Goal: Task Accomplishment & Management: Complete application form

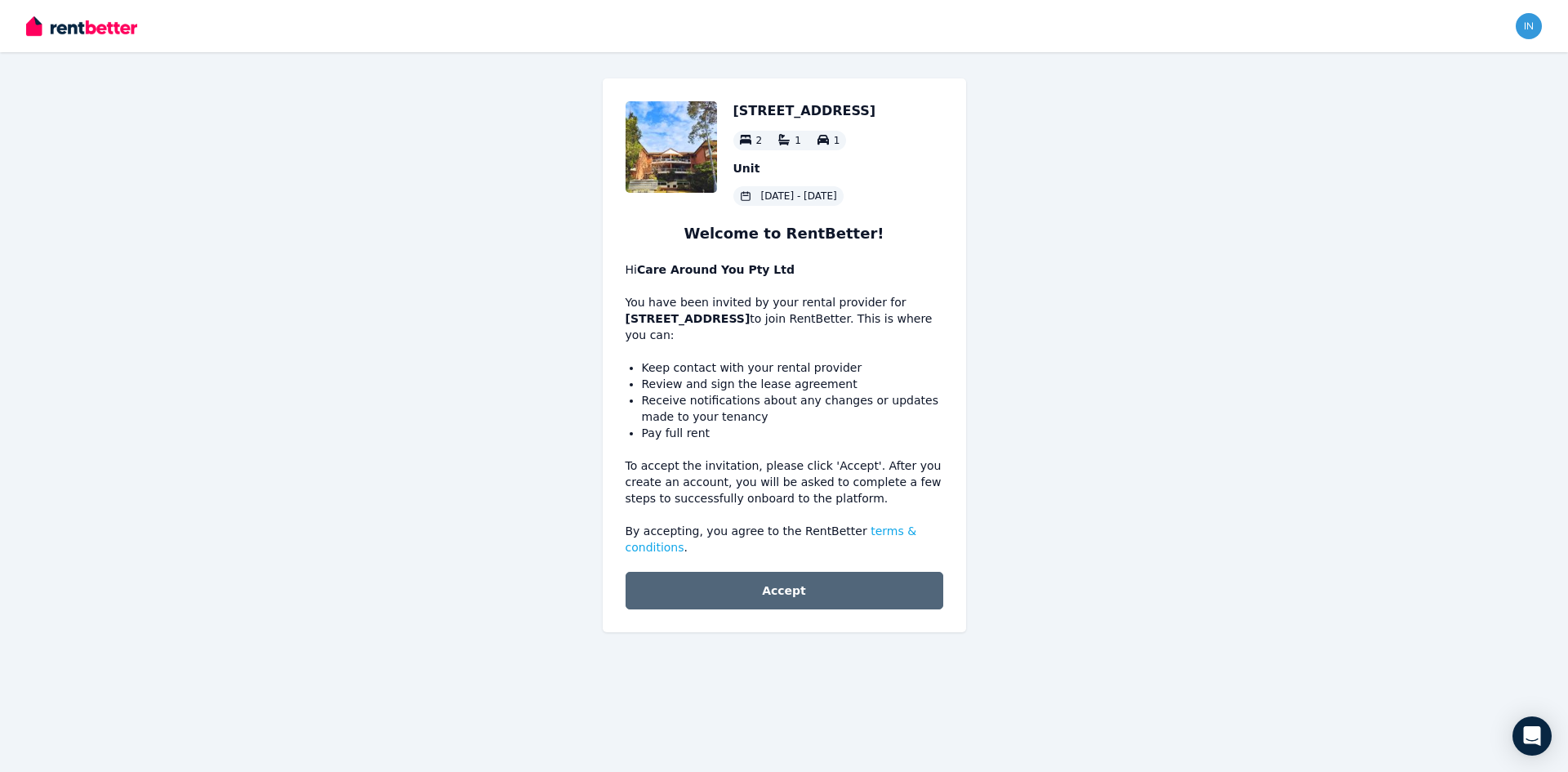
click at [803, 572] on button "Accept" at bounding box center [784, 591] width 318 height 38
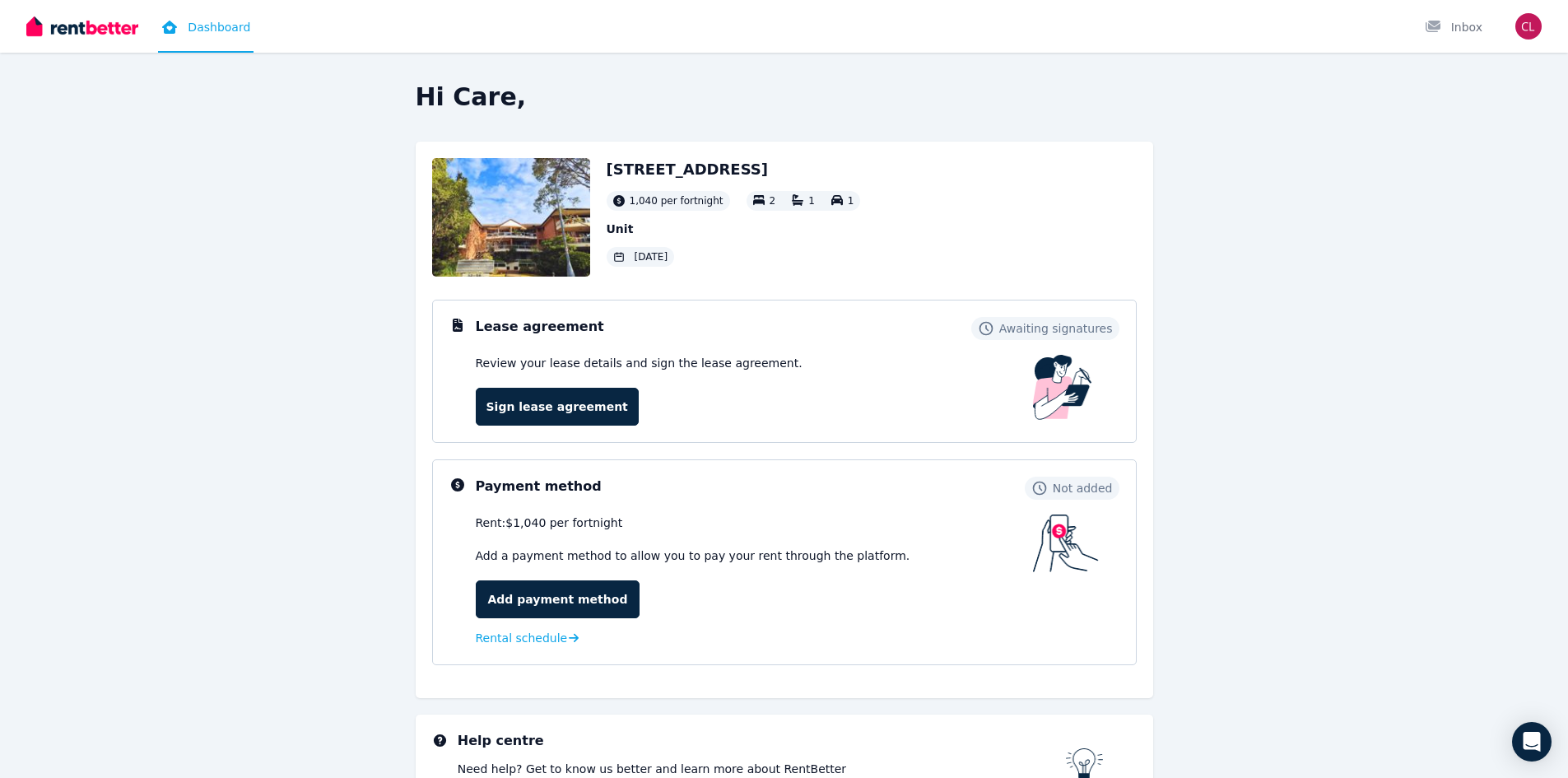
scroll to position [82, 0]
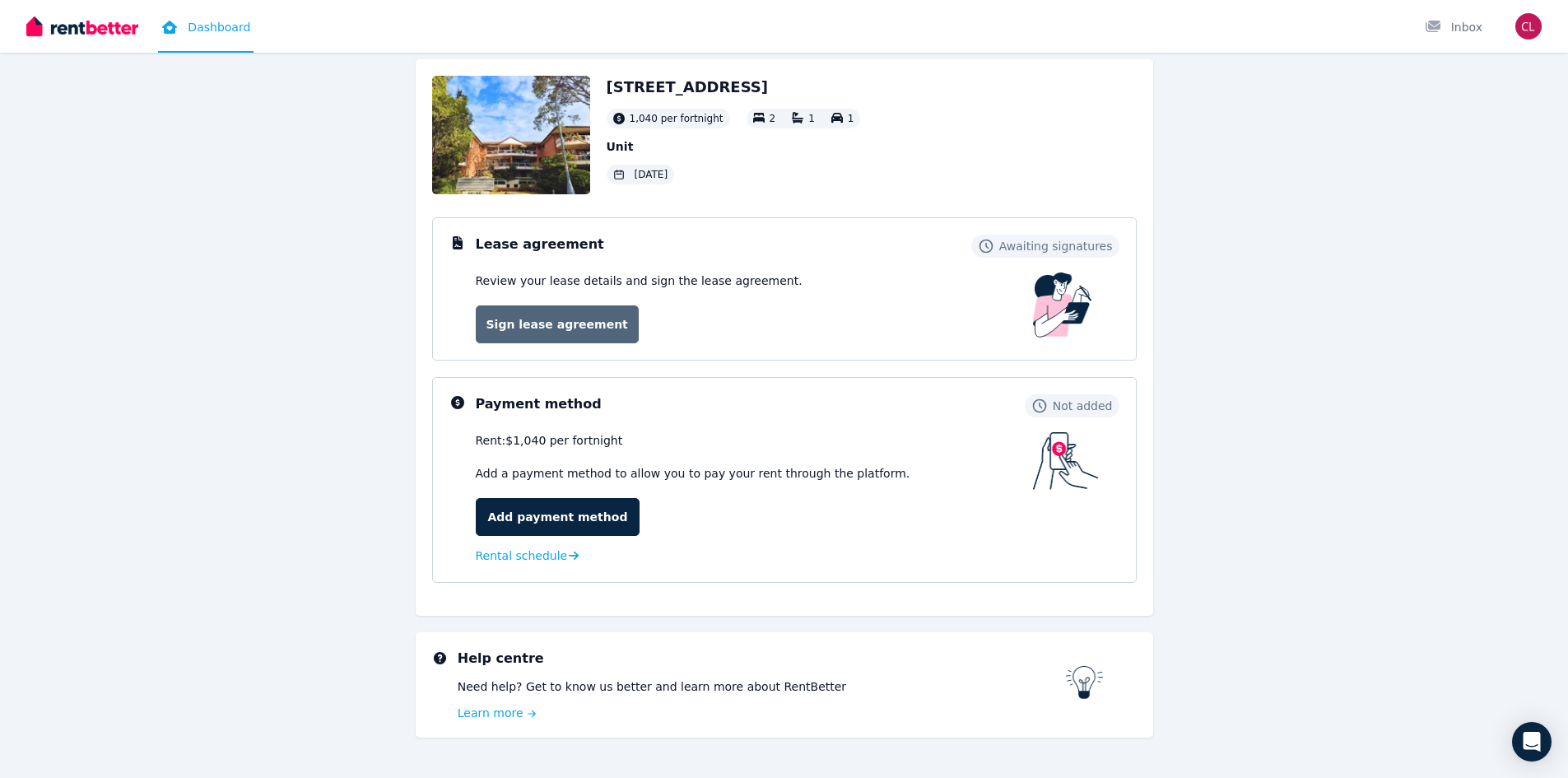
click at [595, 326] on link "Sign lease agreement" at bounding box center [557, 324] width 163 height 38
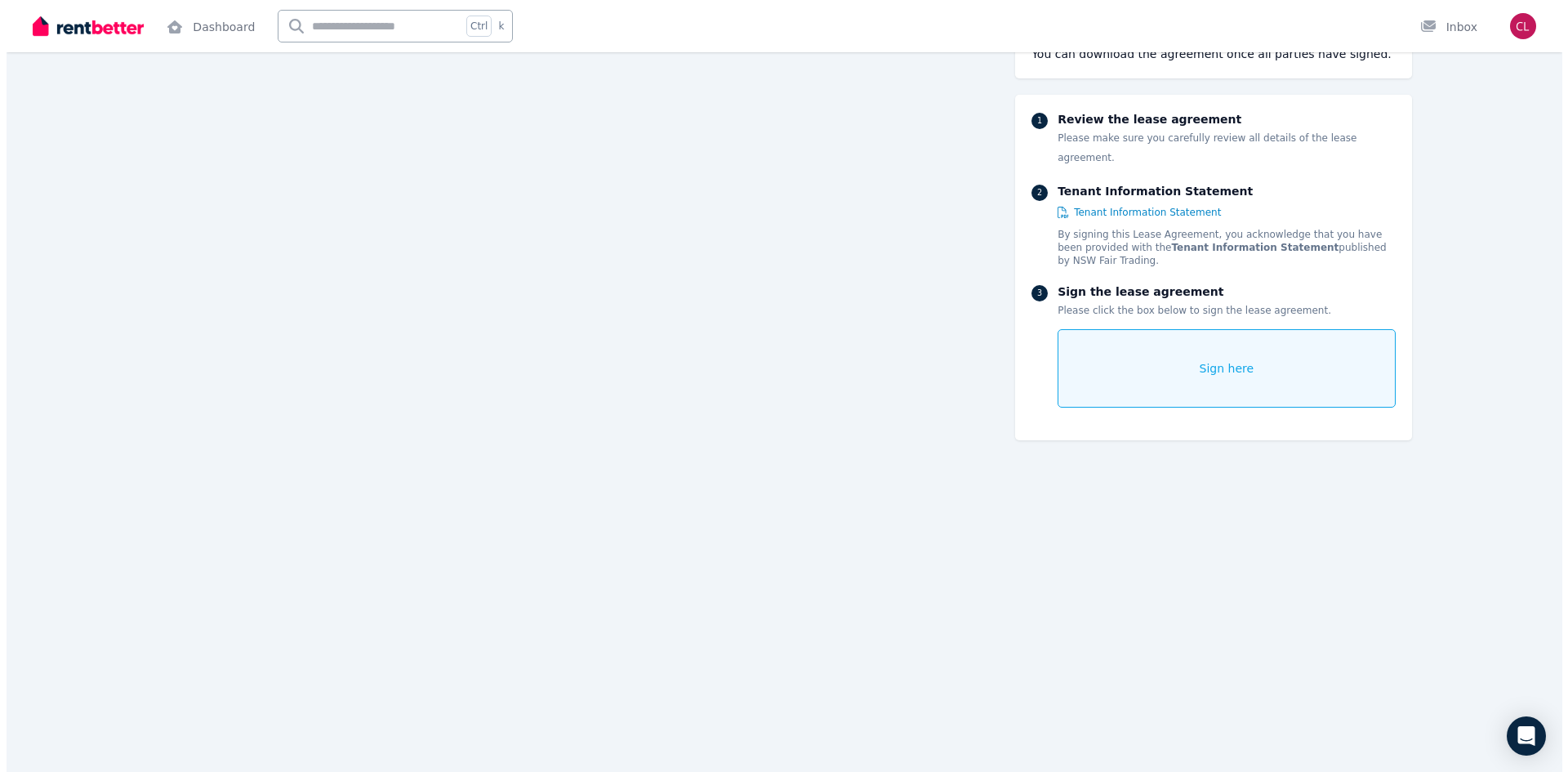
scroll to position [17440, 0]
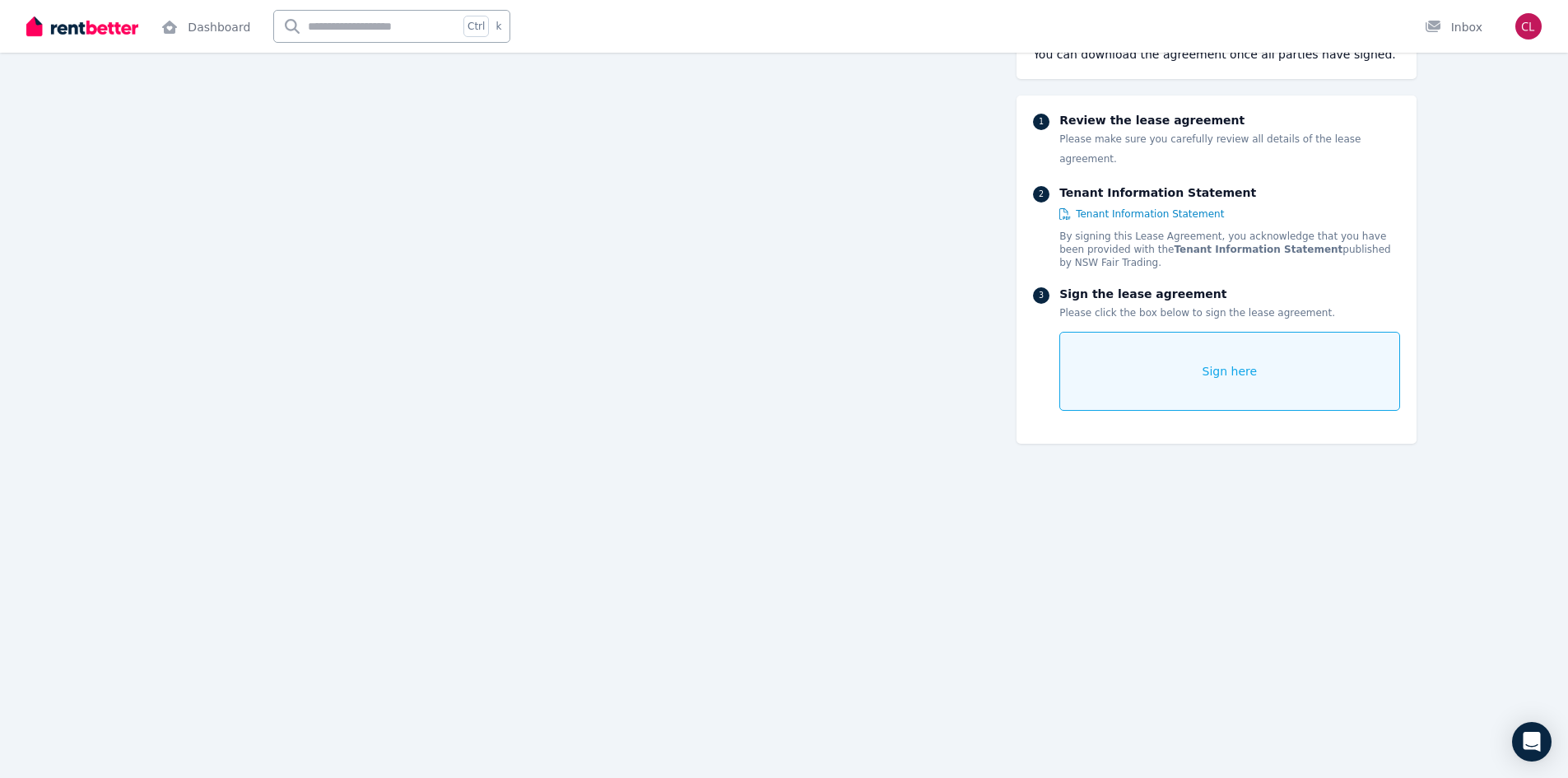
click at [1224, 363] on div "Sign here" at bounding box center [1229, 371] width 340 height 79
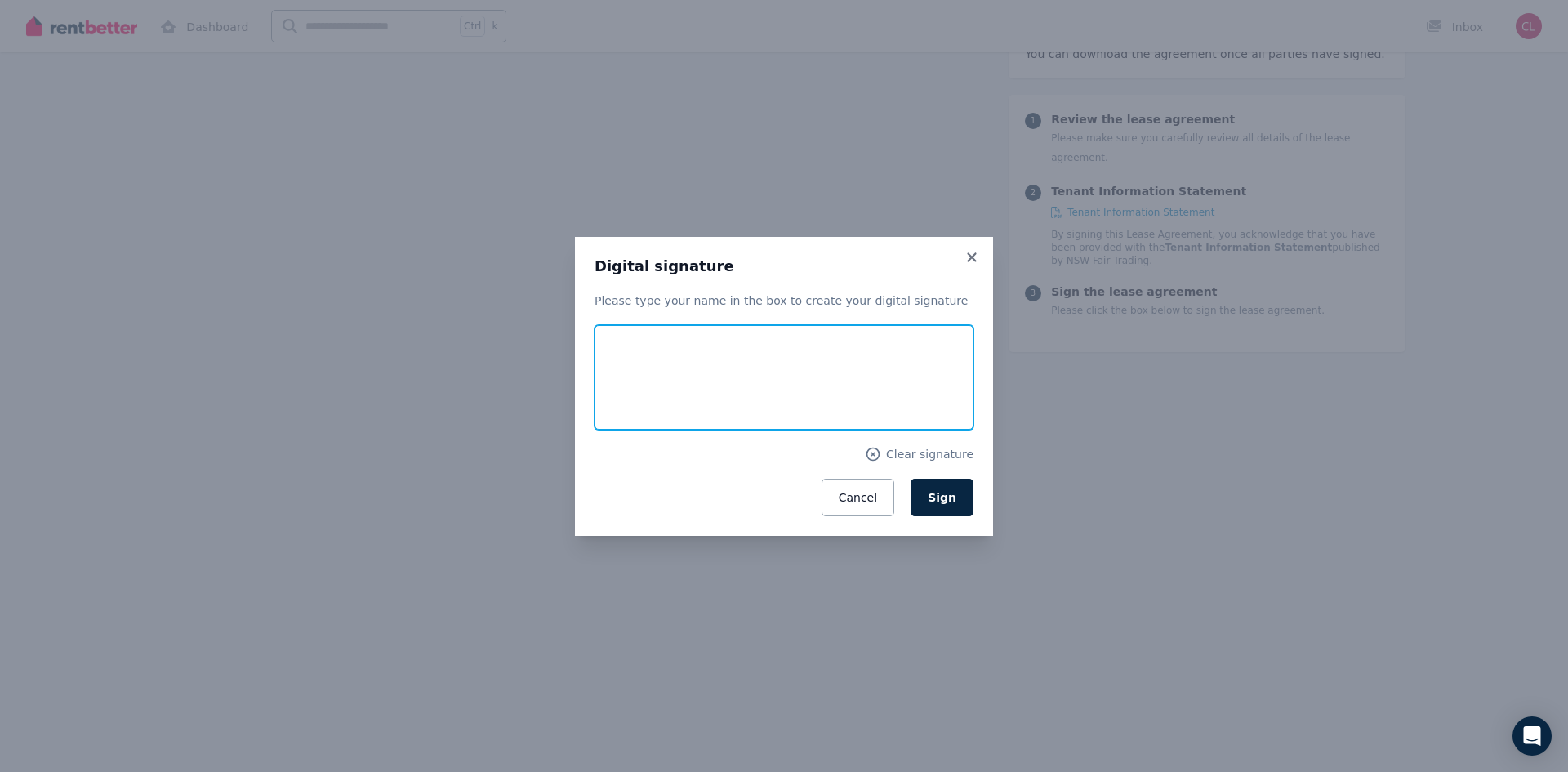
click at [715, 381] on input "text" at bounding box center [784, 377] width 379 height 104
click at [934, 491] on span "Sign" at bounding box center [942, 497] width 29 height 13
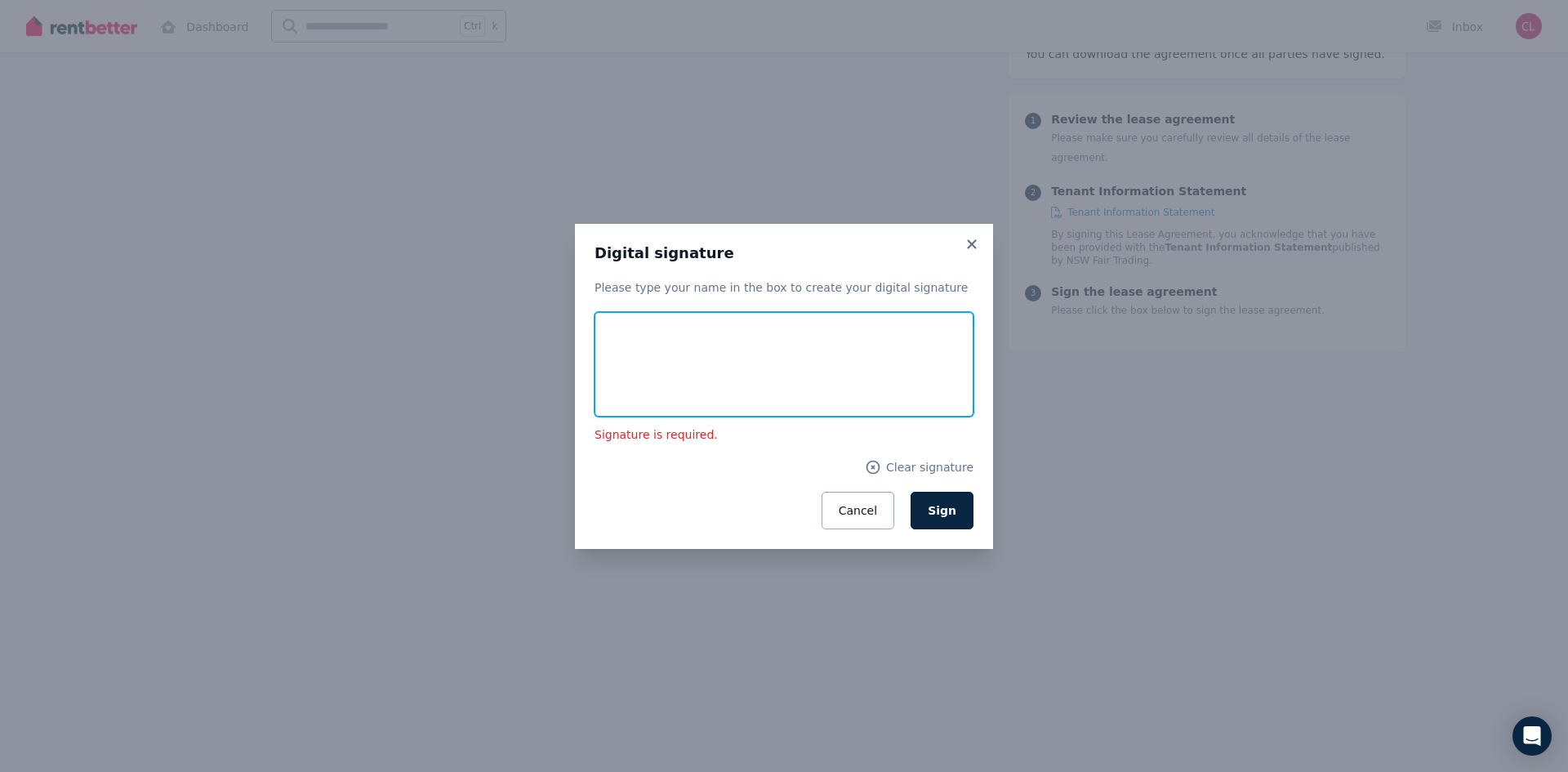
click at [690, 367] on input "text" at bounding box center [784, 364] width 379 height 104
type input "**********"
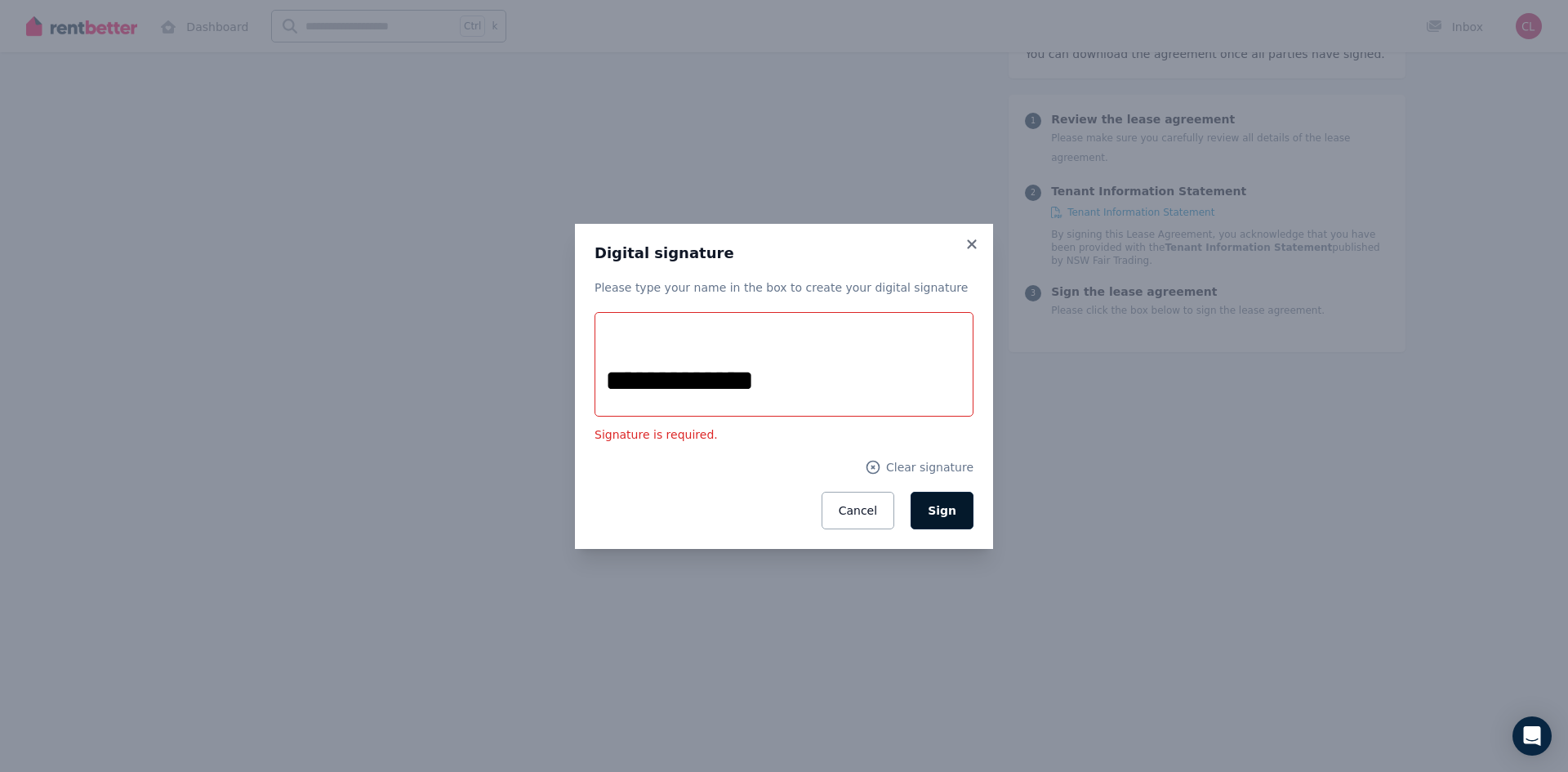
click at [959, 513] on button "Sign" at bounding box center [942, 510] width 63 height 38
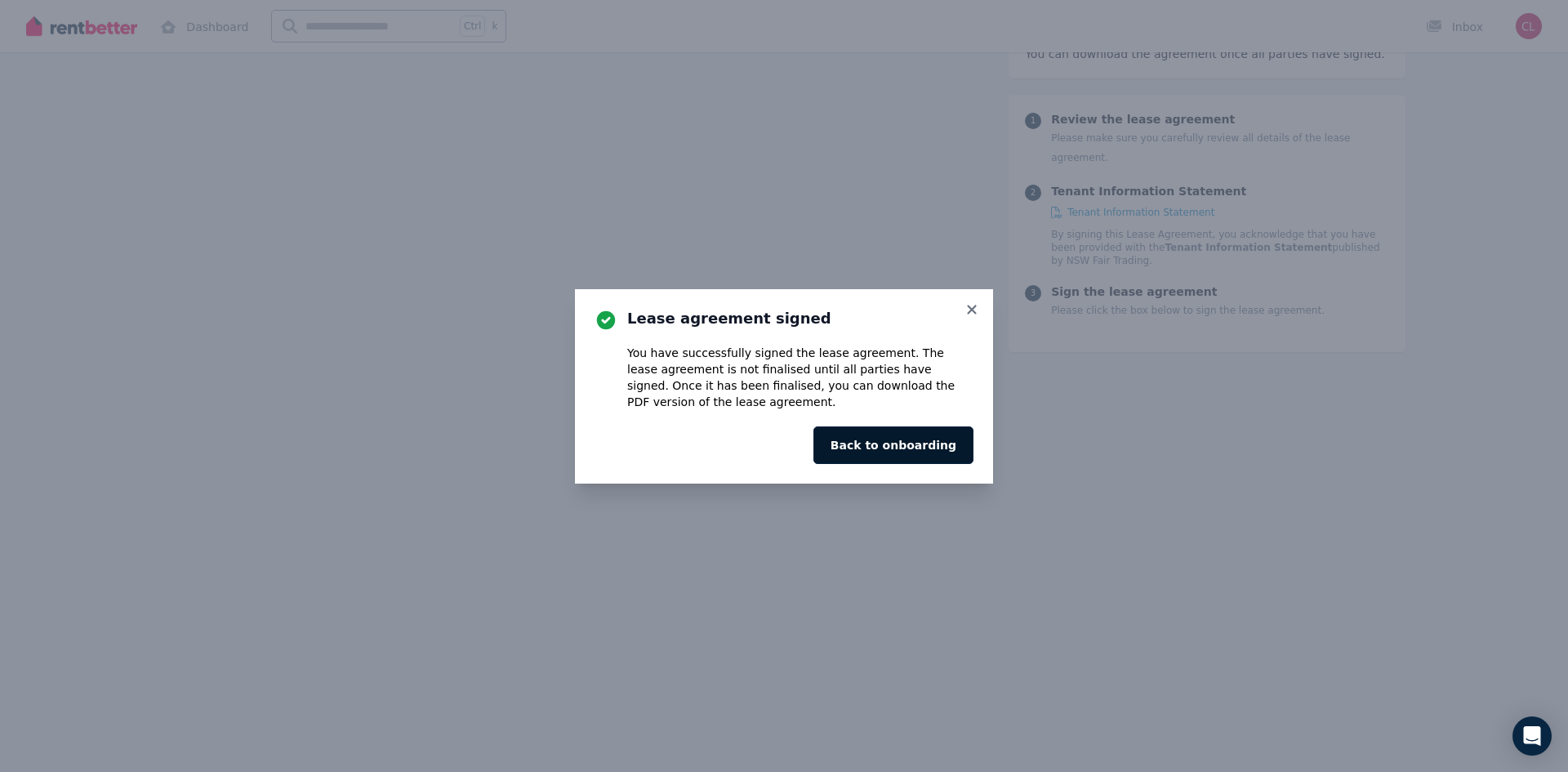
click at [901, 452] on button "Back to onboarding" at bounding box center [893, 445] width 160 height 38
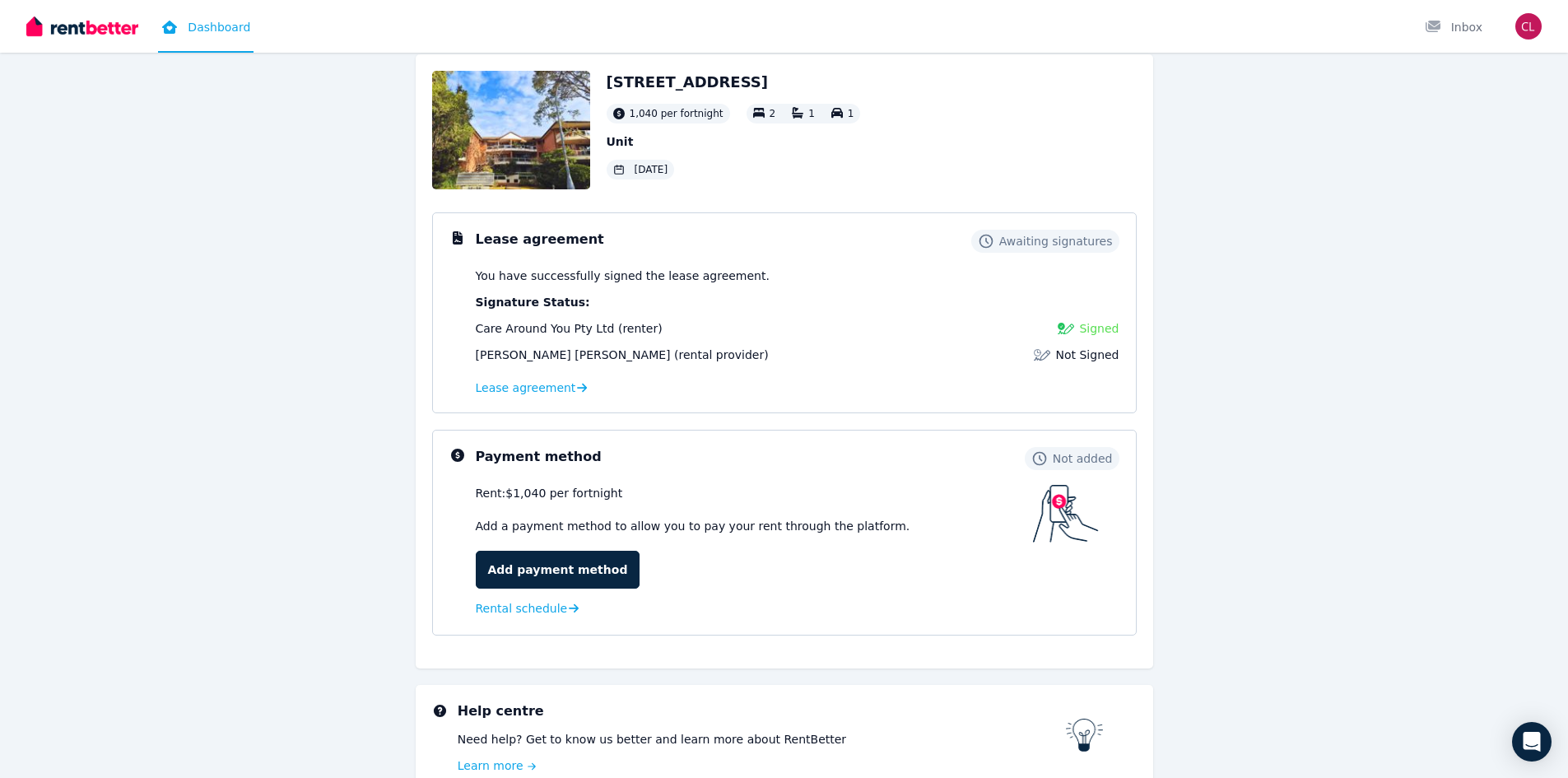
scroll to position [176, 0]
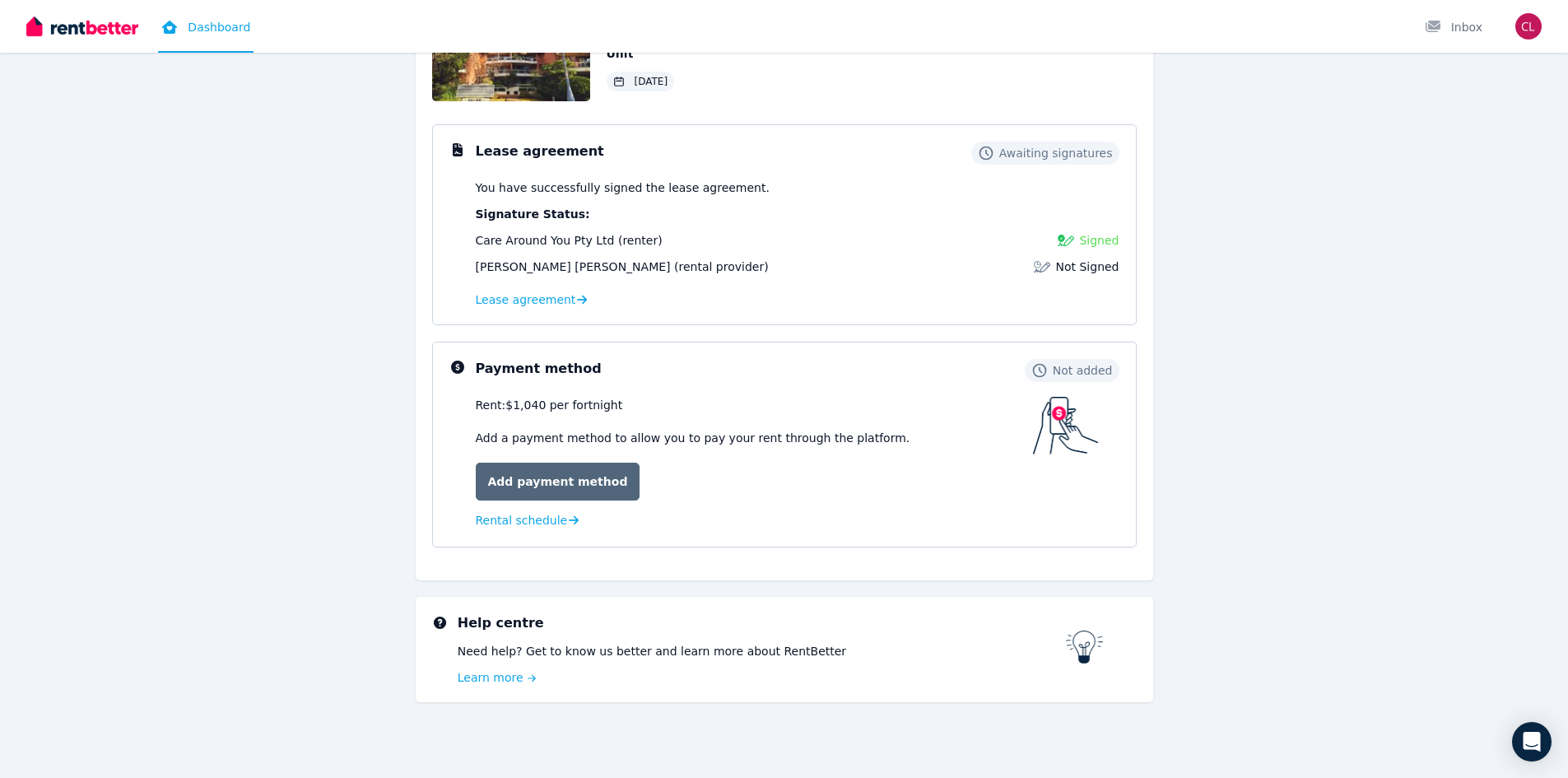
click at [568, 486] on link "Add payment method" at bounding box center [558, 481] width 164 height 38
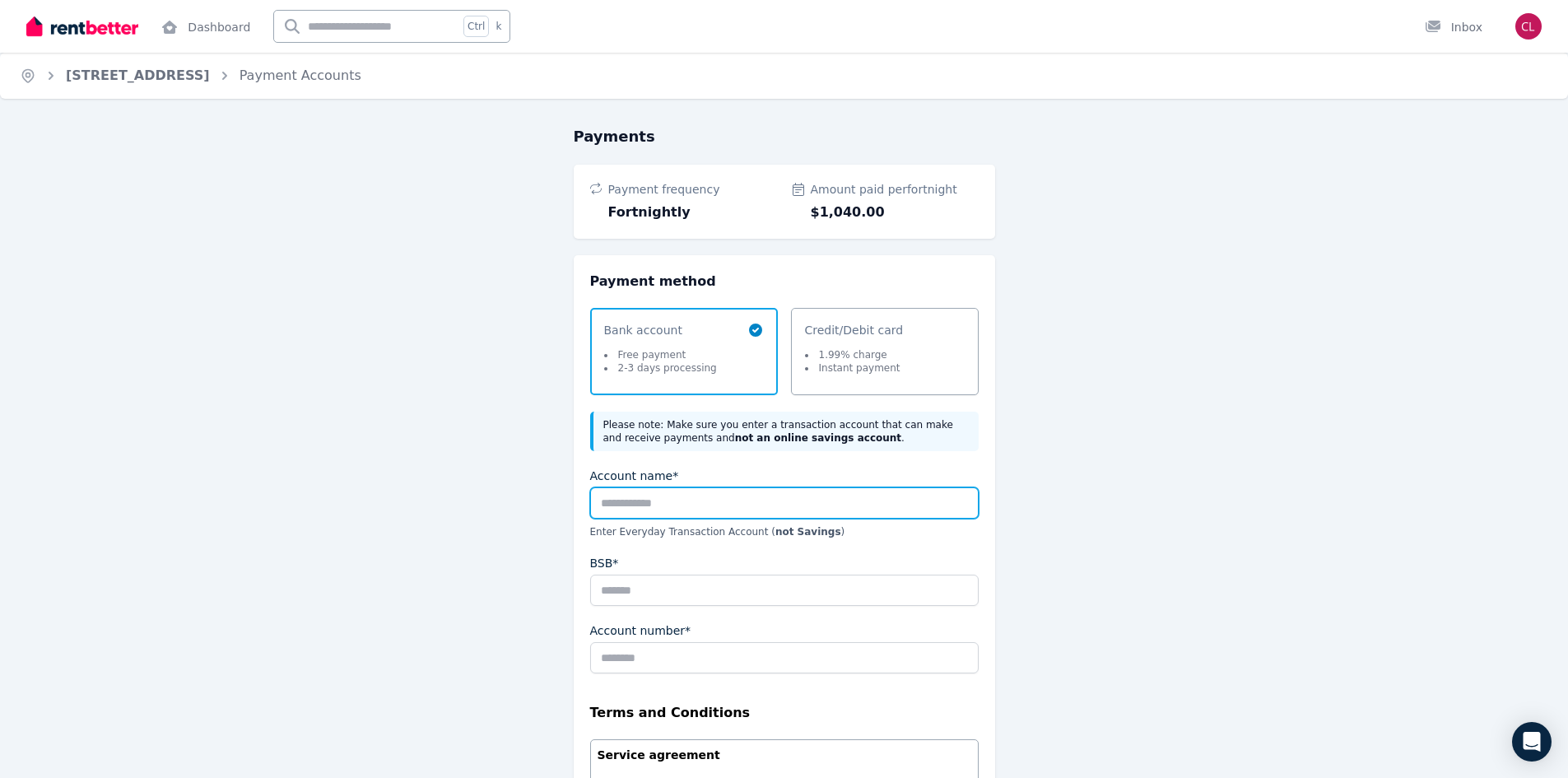
click at [693, 504] on input "Account name*" at bounding box center [784, 502] width 388 height 31
click at [679, 502] on input "Account name*" at bounding box center [784, 502] width 388 height 31
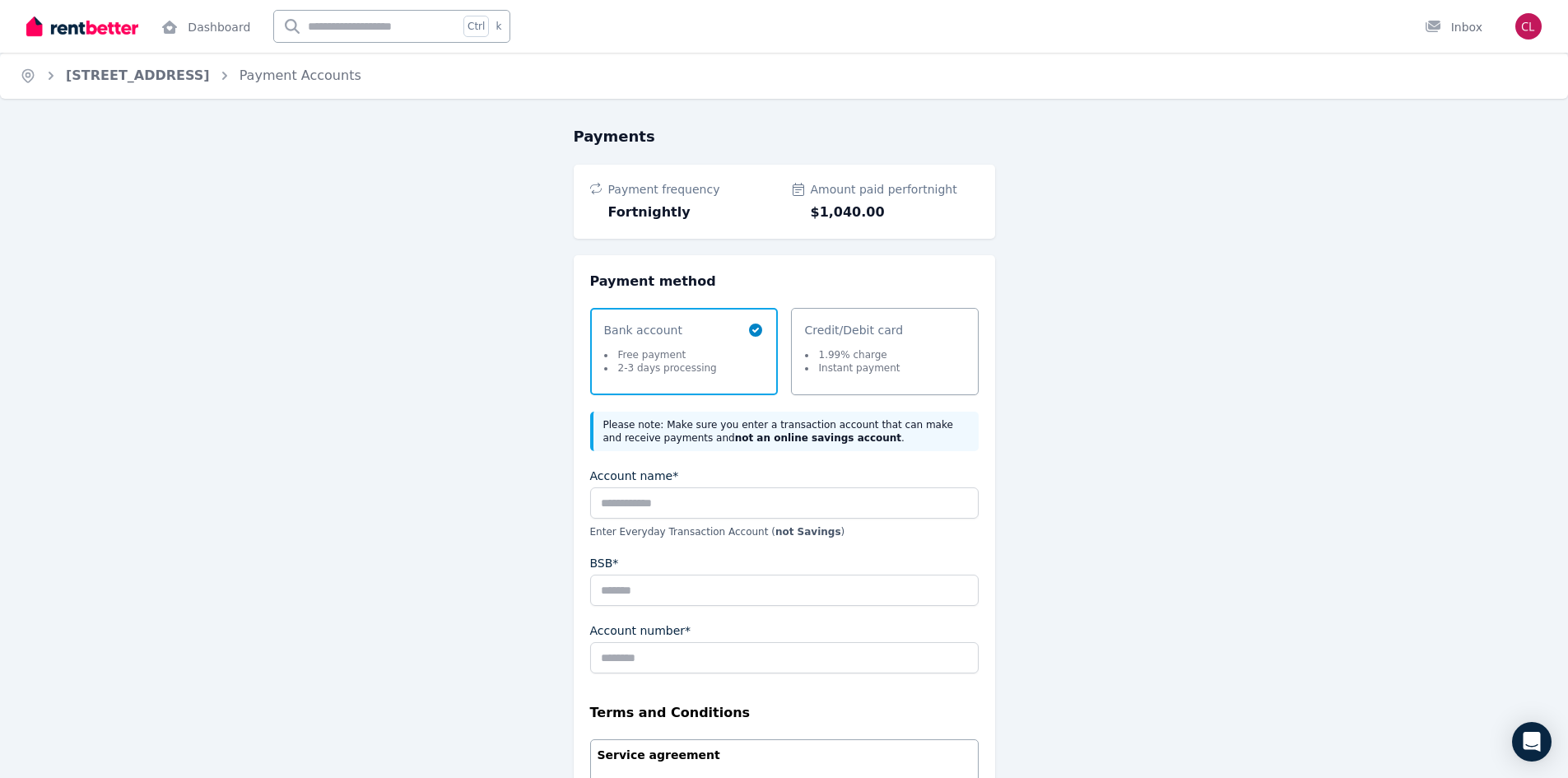
click at [700, 450] on div "Please note: Make sure you enter a transaction account that can make and receiv…" at bounding box center [784, 431] width 388 height 40
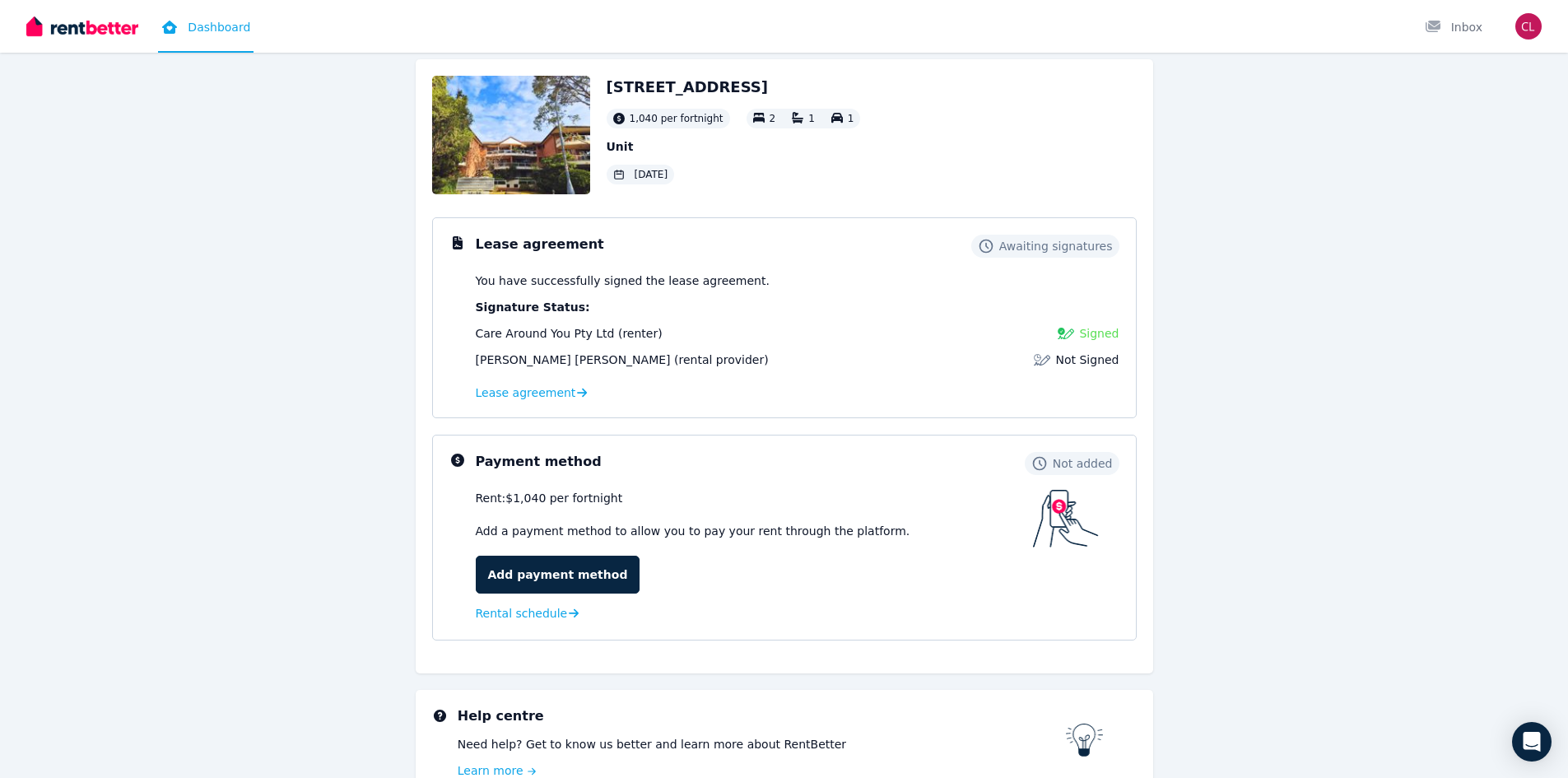
scroll to position [164, 0]
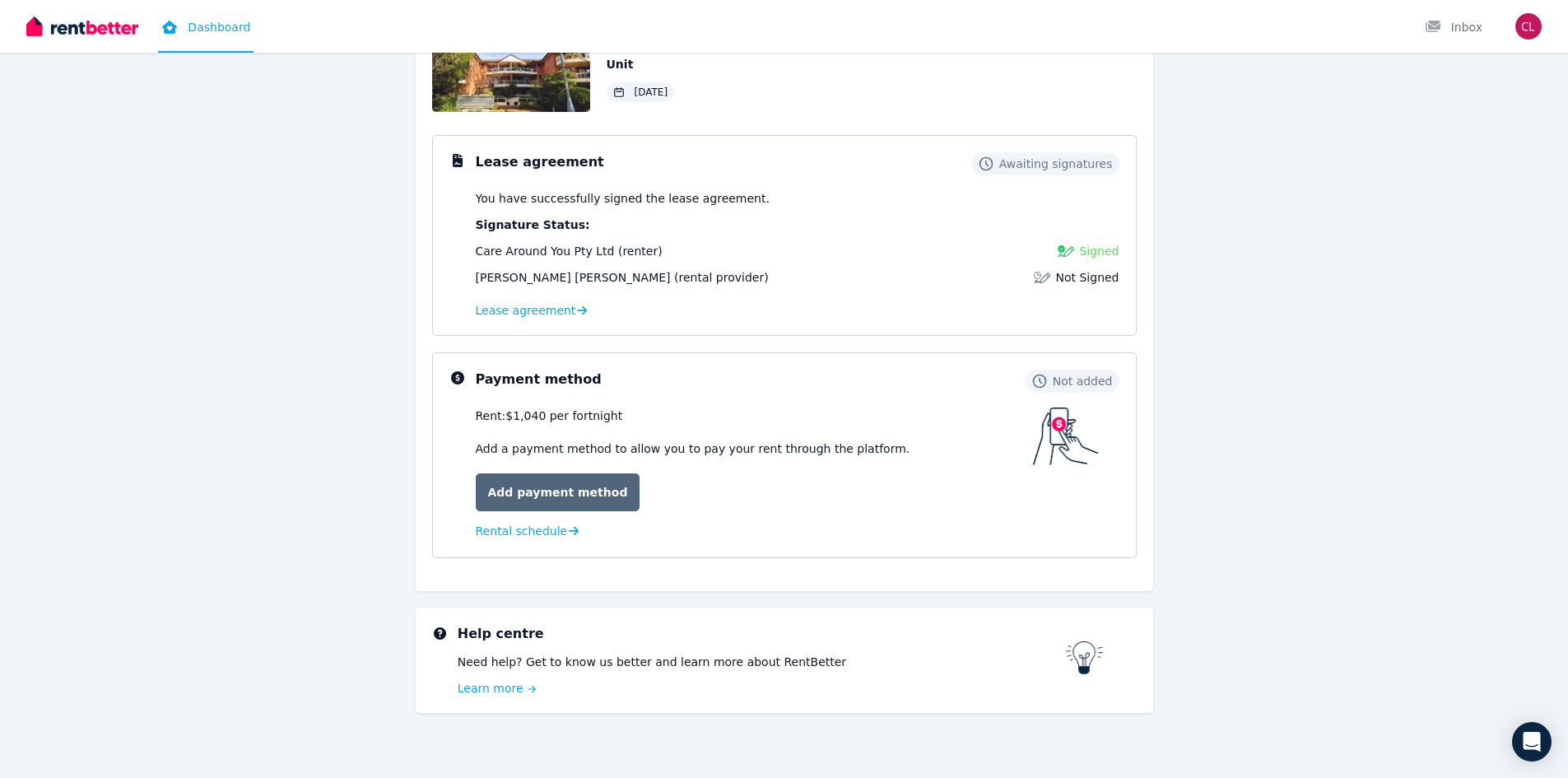
click at [536, 500] on link "Add payment method" at bounding box center [558, 492] width 164 height 38
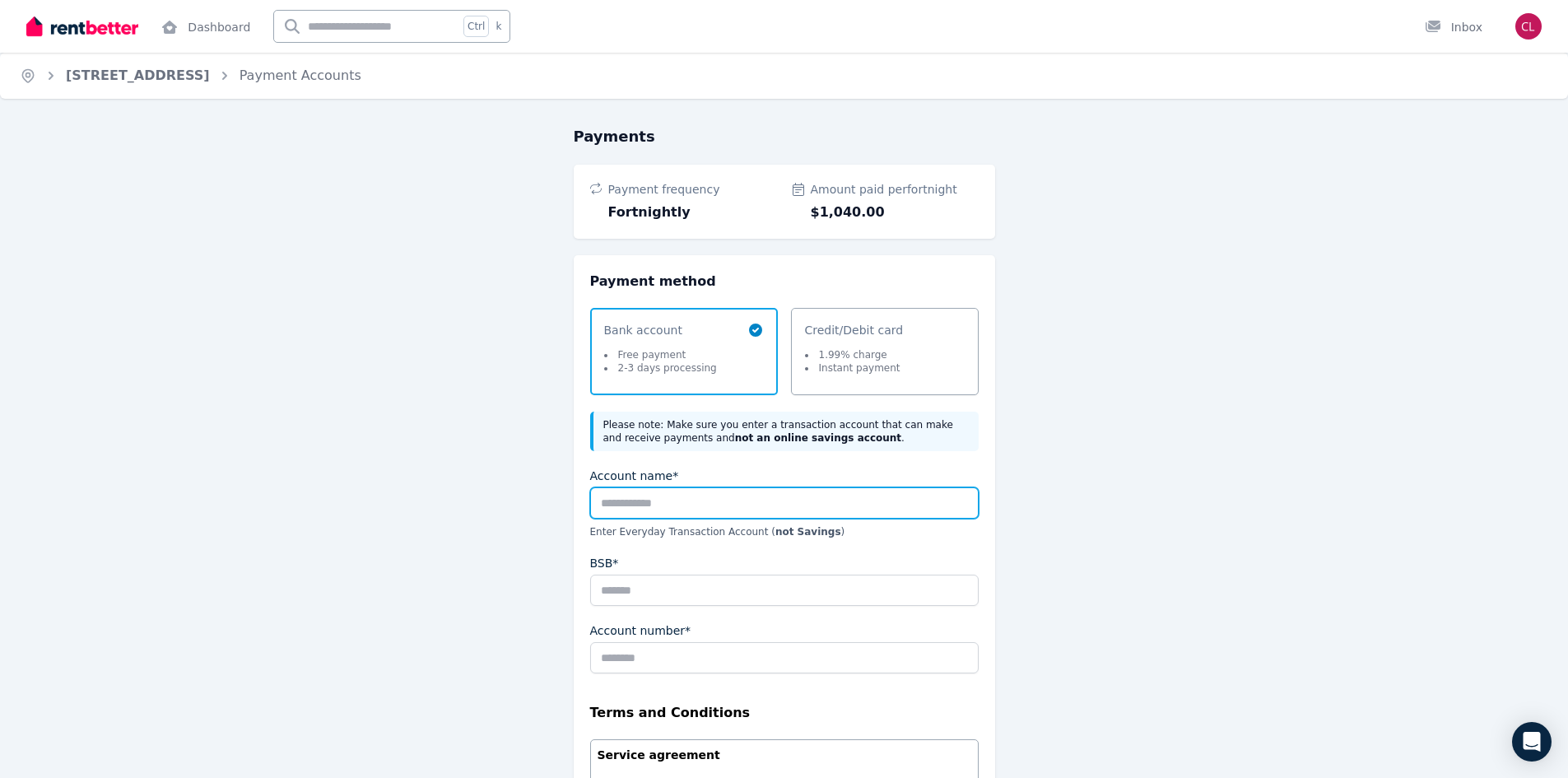
click at [662, 505] on input "Account name*" at bounding box center [784, 502] width 388 height 31
click at [646, 502] on input "Account name*" at bounding box center [784, 502] width 388 height 31
click at [645, 502] on input "Account name*" at bounding box center [784, 502] width 388 height 31
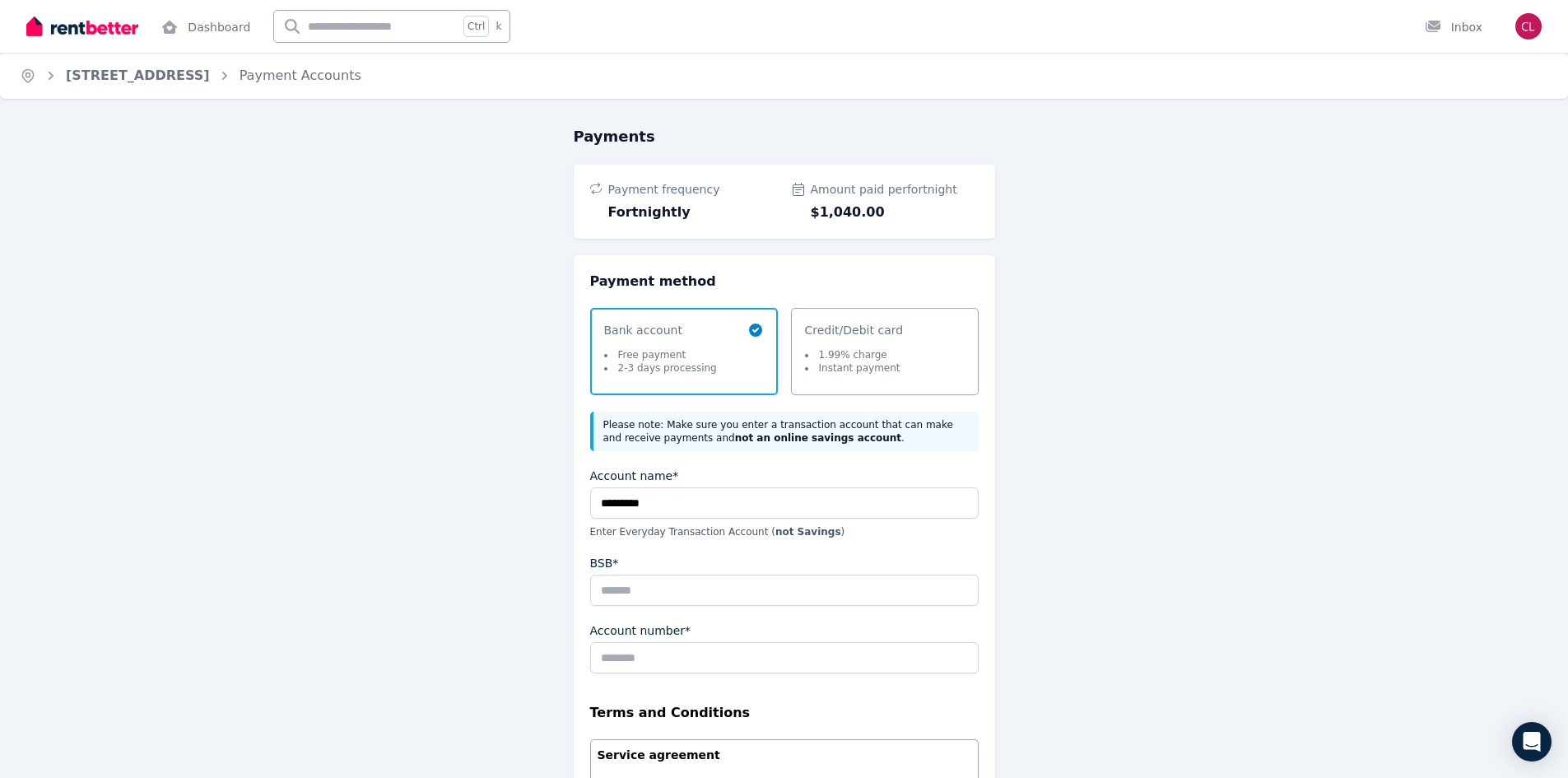
drag, startPoint x: 471, startPoint y: 359, endPoint x: 455, endPoint y: 356, distance: 16.3
click at [472, 359] on div "Payments Payment frequency Fortnightly Amount paid per fortnight $1,040.00 Paym…" at bounding box center [784, 665] width 737 height 1080
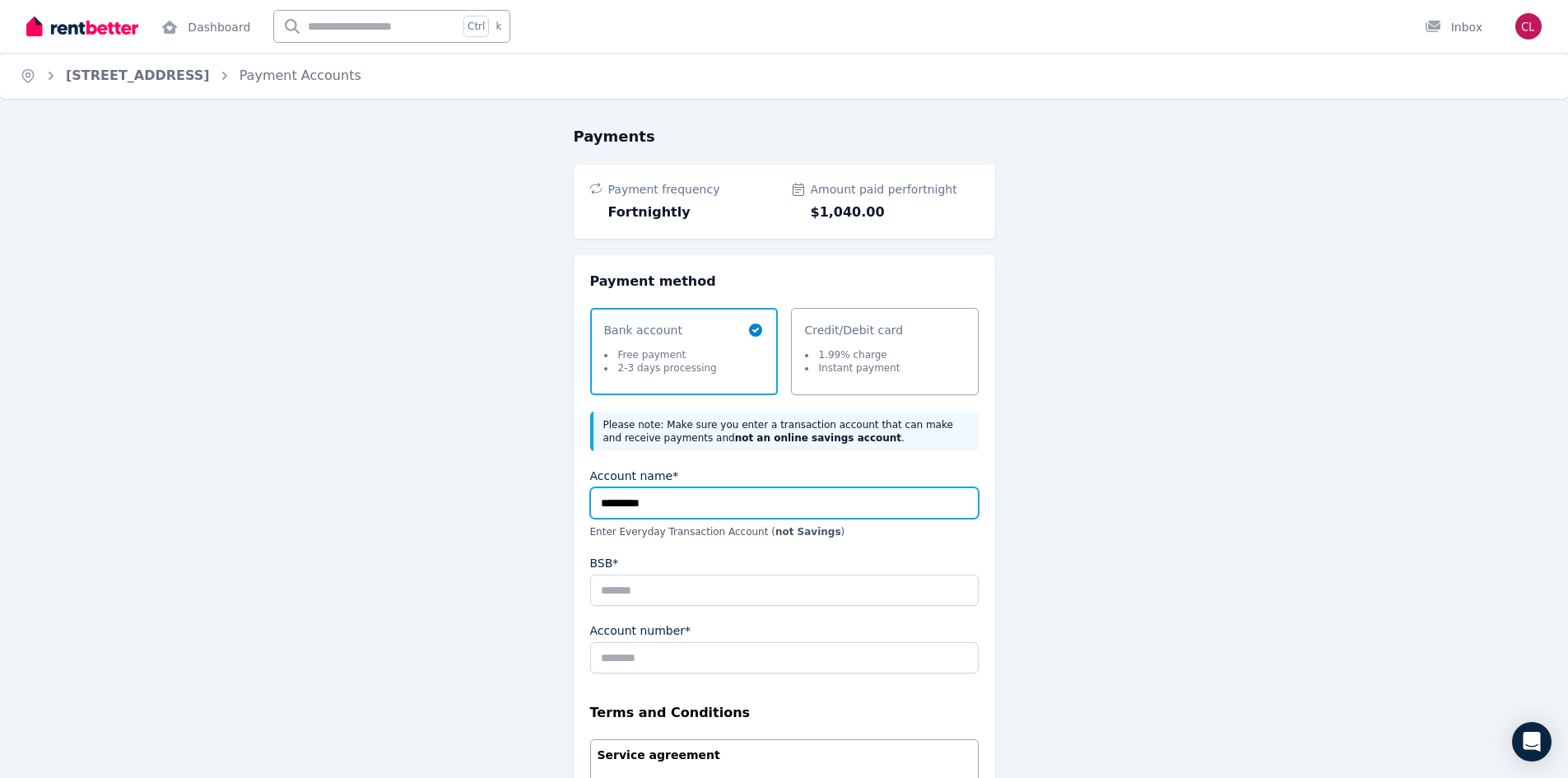
click at [705, 497] on input "*********" at bounding box center [784, 502] width 388 height 31
type input "**********"
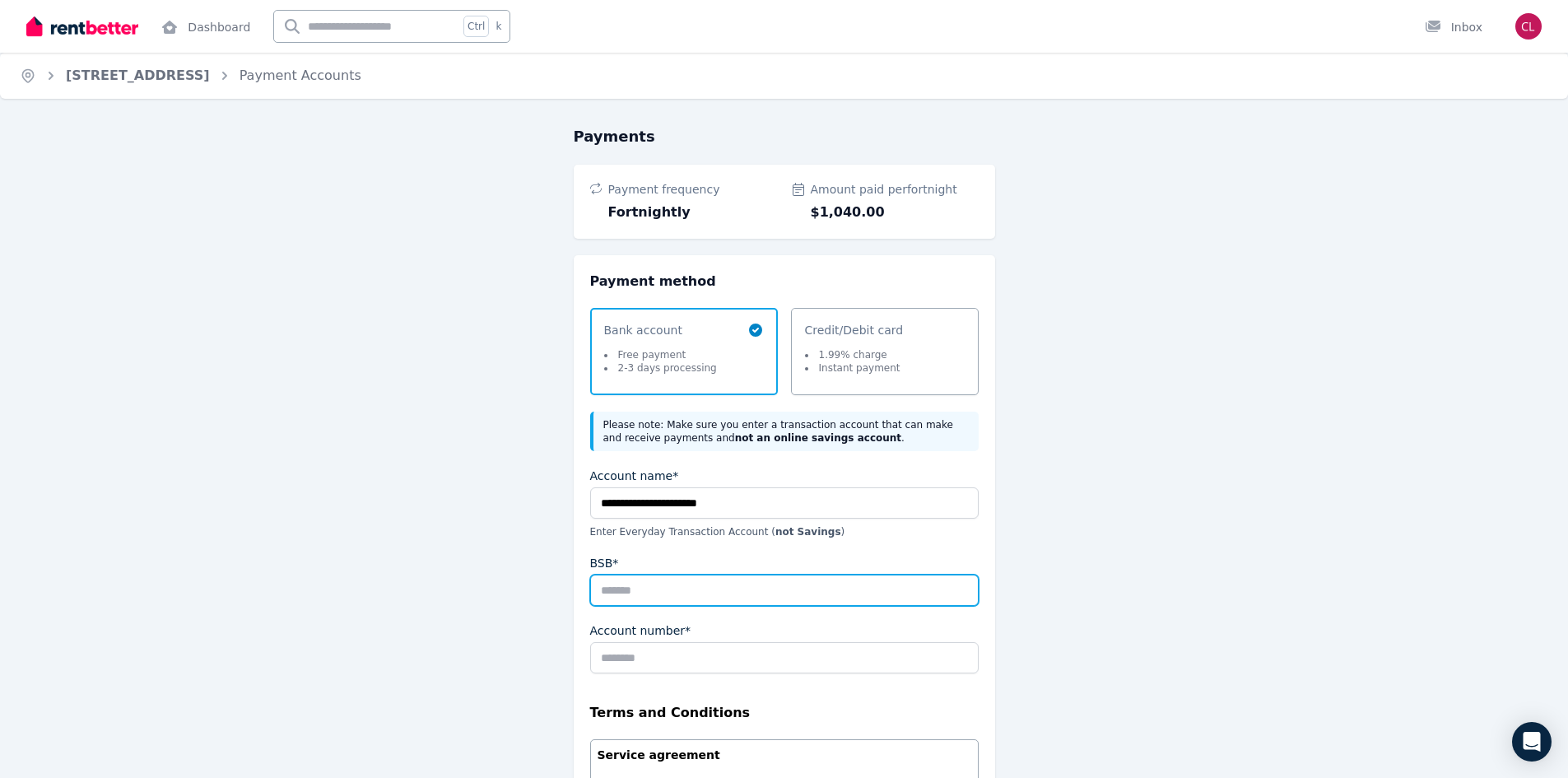
click at [690, 593] on input "BSB*" at bounding box center [784, 590] width 388 height 31
click at [676, 591] on input "BSB*" at bounding box center [784, 590] width 388 height 31
type input "******"
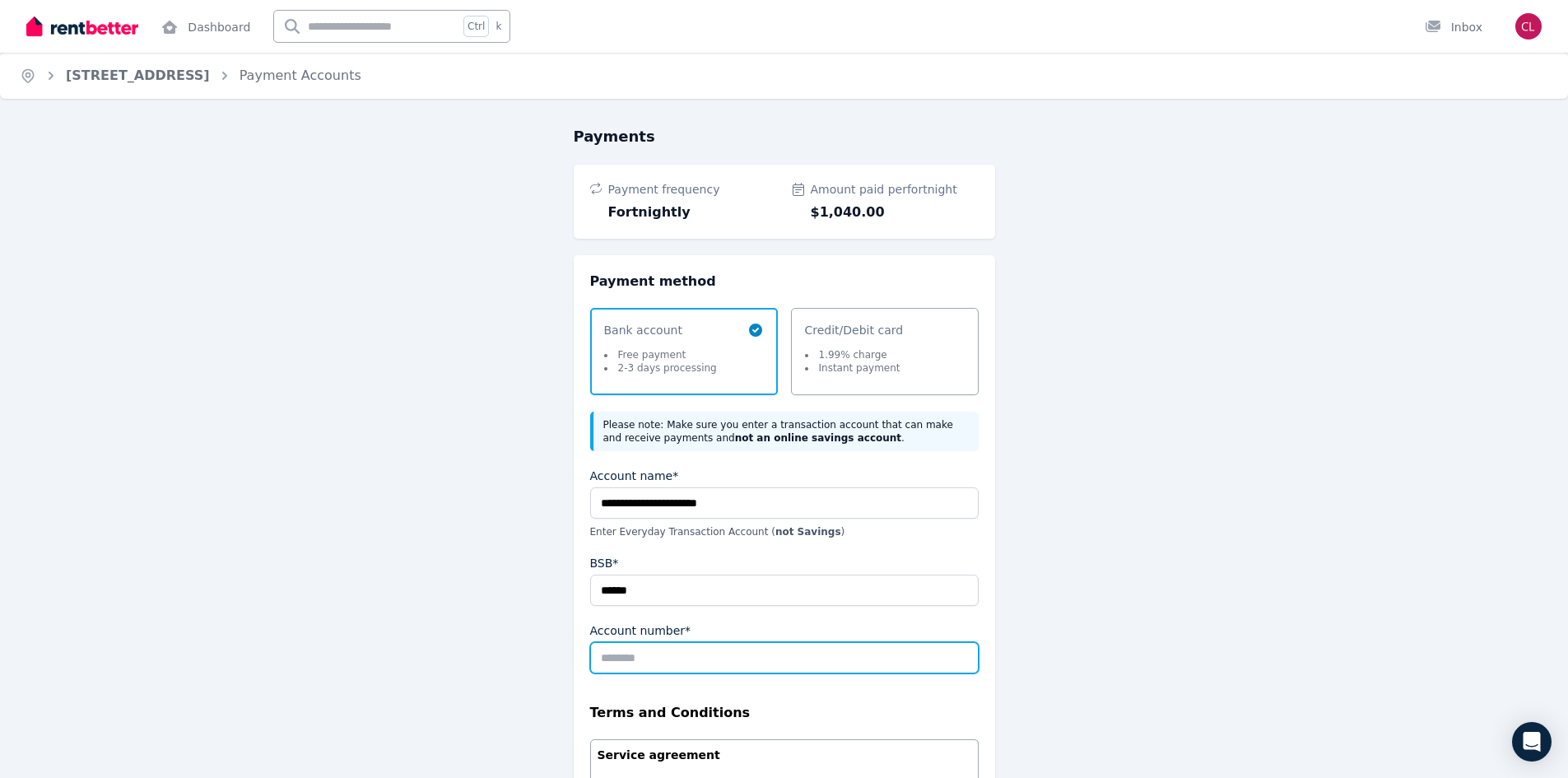
click at [661, 660] on input "Account number*" at bounding box center [784, 657] width 388 height 31
type input "****"
click at [645, 215] on span "Fortnightly" at bounding box center [692, 212] width 168 height 19
click at [143, 79] on link "[STREET_ADDRESS]" at bounding box center [138, 75] width 144 height 16
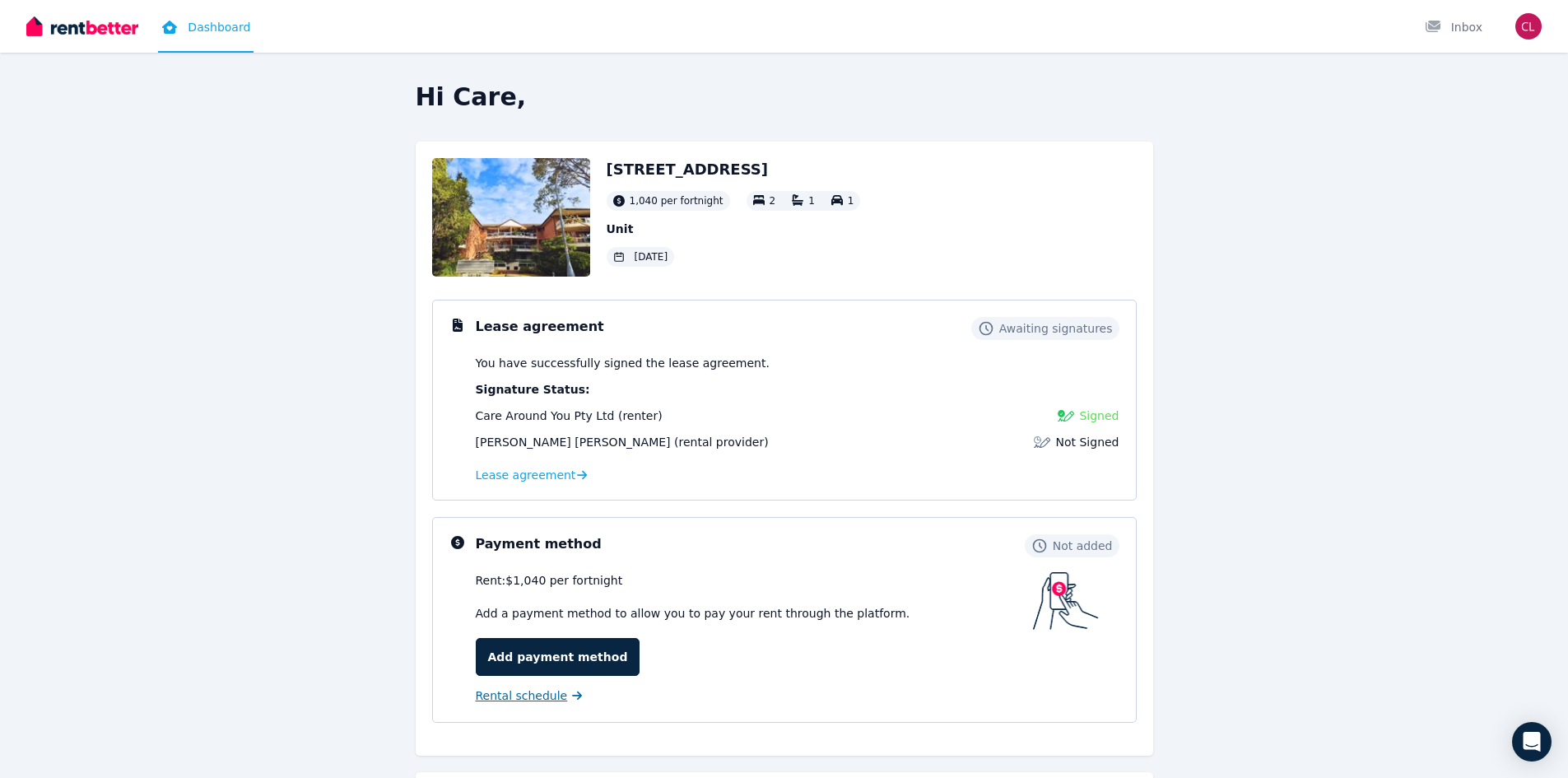
click at [534, 699] on span "Rental schedule" at bounding box center [522, 695] width 92 height 17
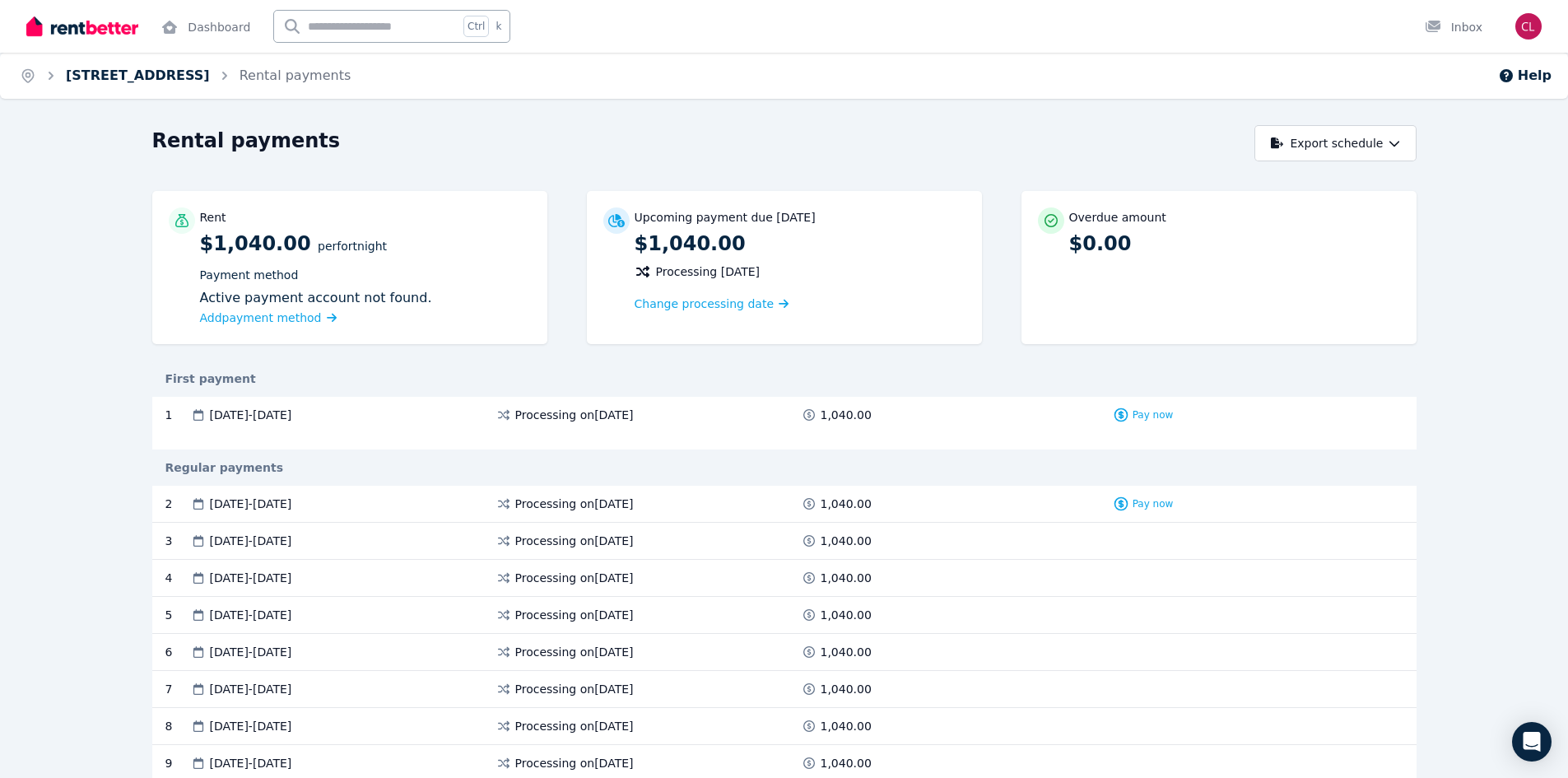
click at [117, 71] on link "[STREET_ADDRESS]" at bounding box center [138, 75] width 144 height 16
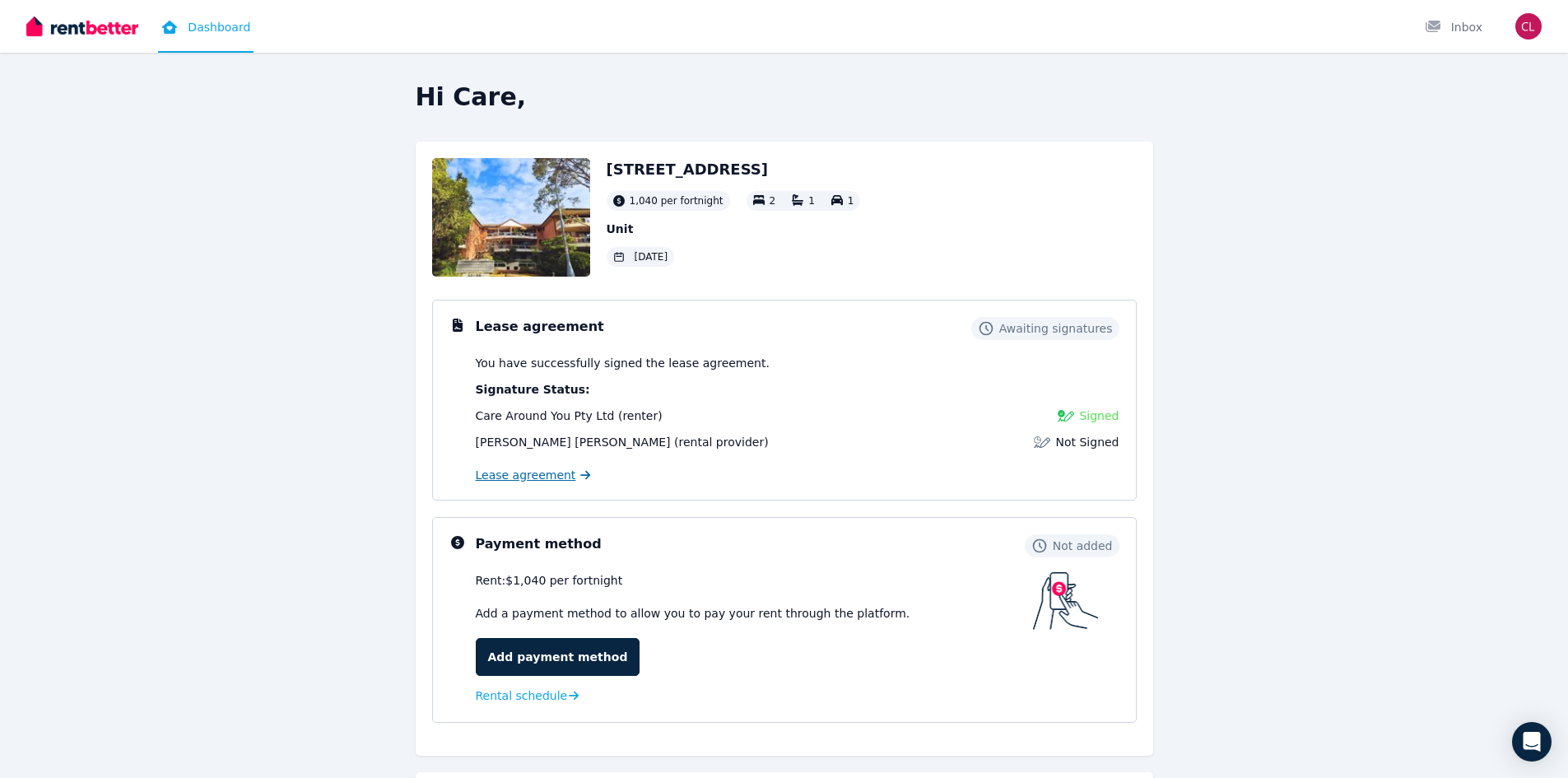
click at [528, 480] on span "Lease agreement" at bounding box center [526, 475] width 101 height 17
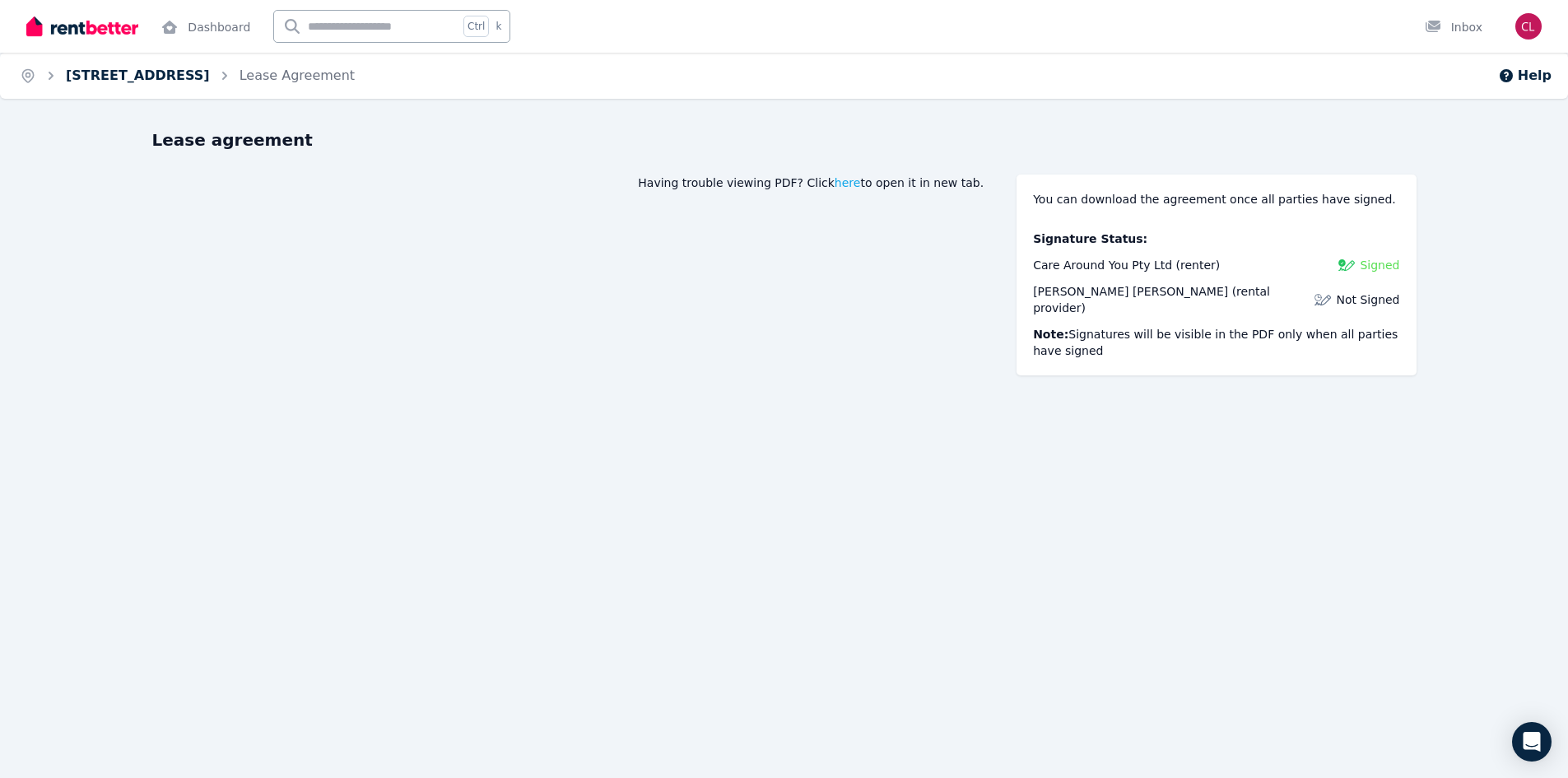
click at [116, 69] on link "[STREET_ADDRESS]" at bounding box center [138, 75] width 144 height 16
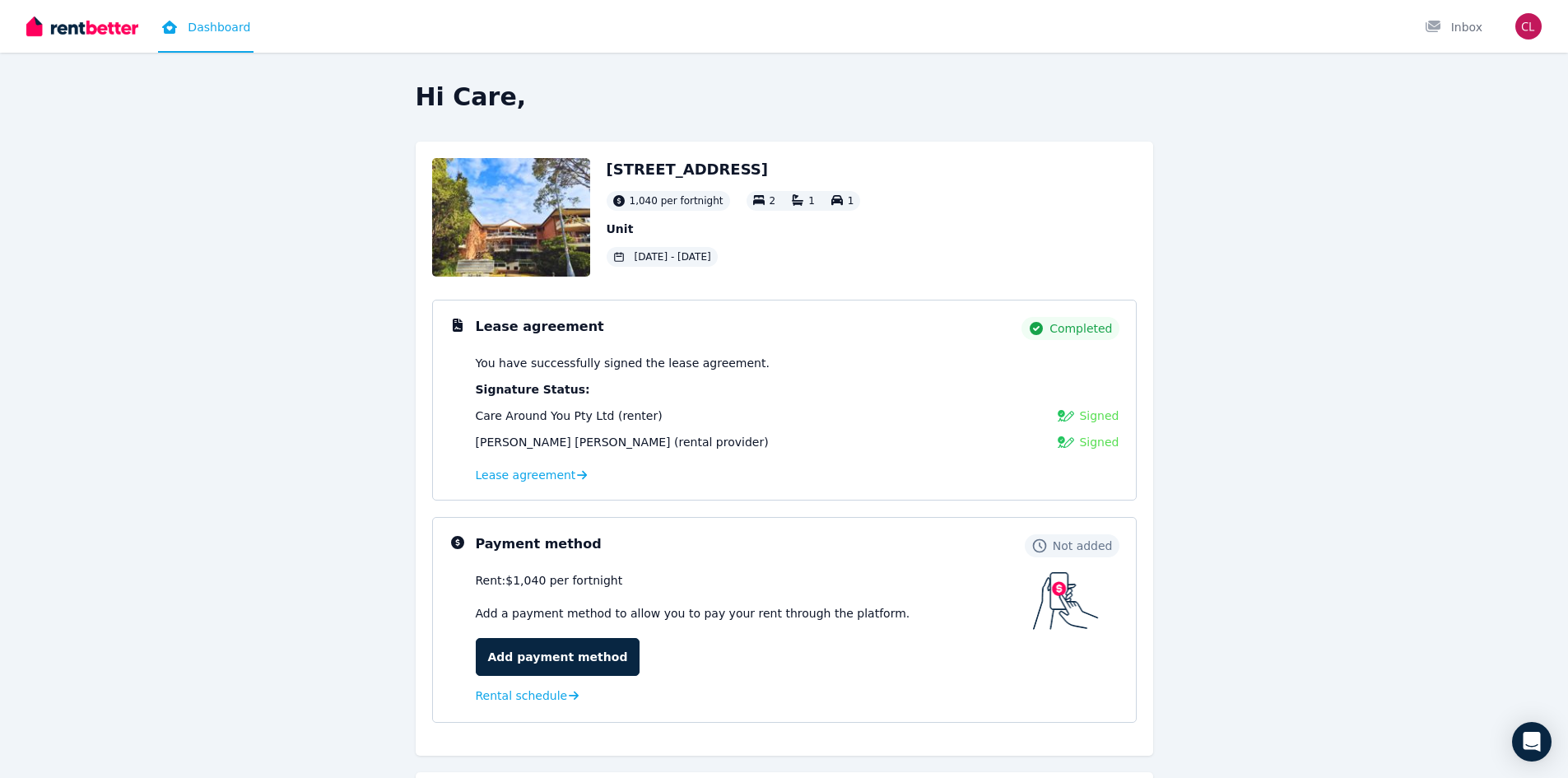
click at [540, 705] on div "Rent: $1,040 per fortnight Add a payment method to allow you to pay your rent t…" at bounding box center [754, 638] width 557 height 133
click at [552, 694] on span "Rental schedule" at bounding box center [522, 695] width 92 height 17
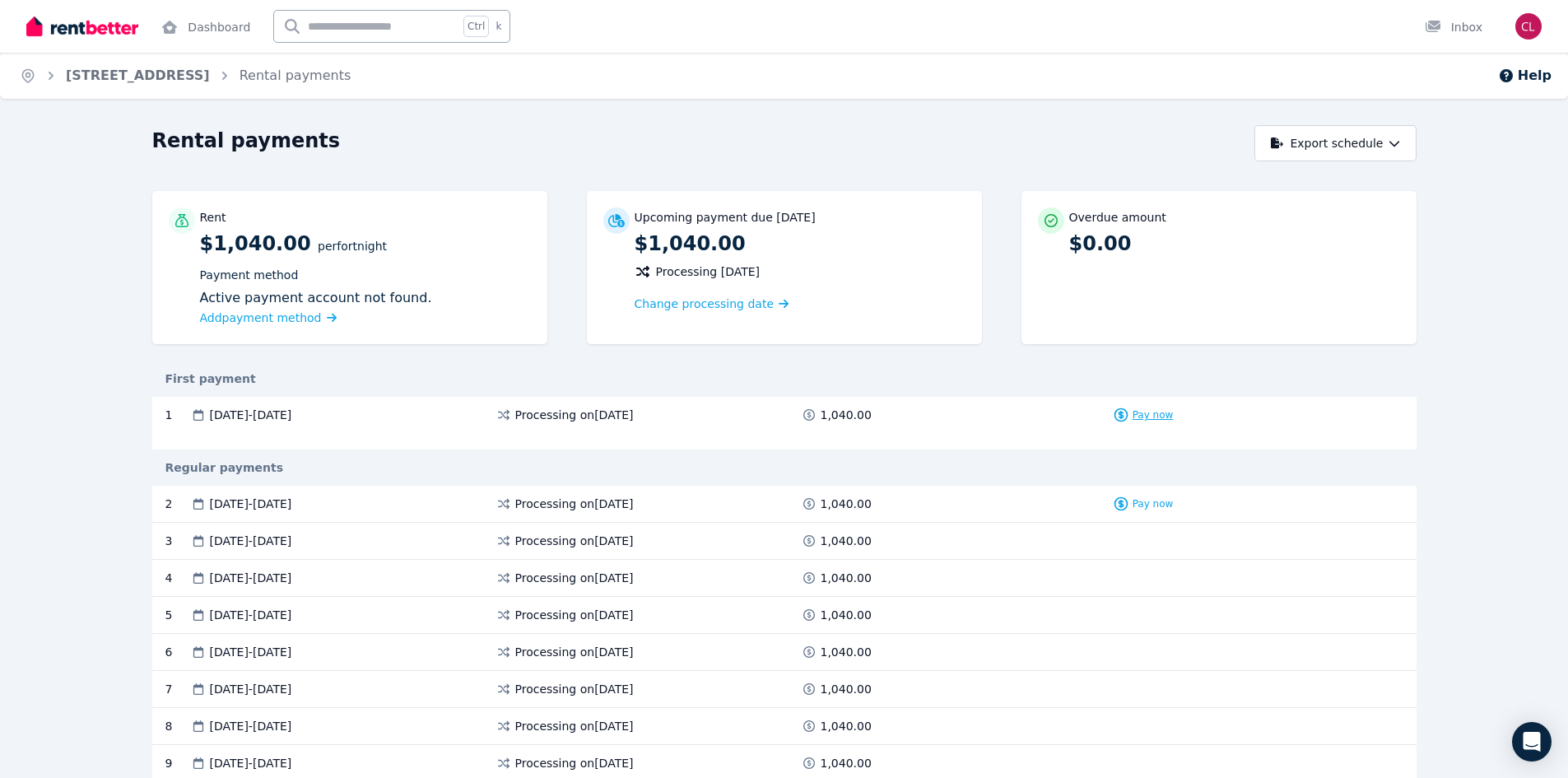
click at [1135, 419] on span "Pay now" at bounding box center [1153, 414] width 41 height 13
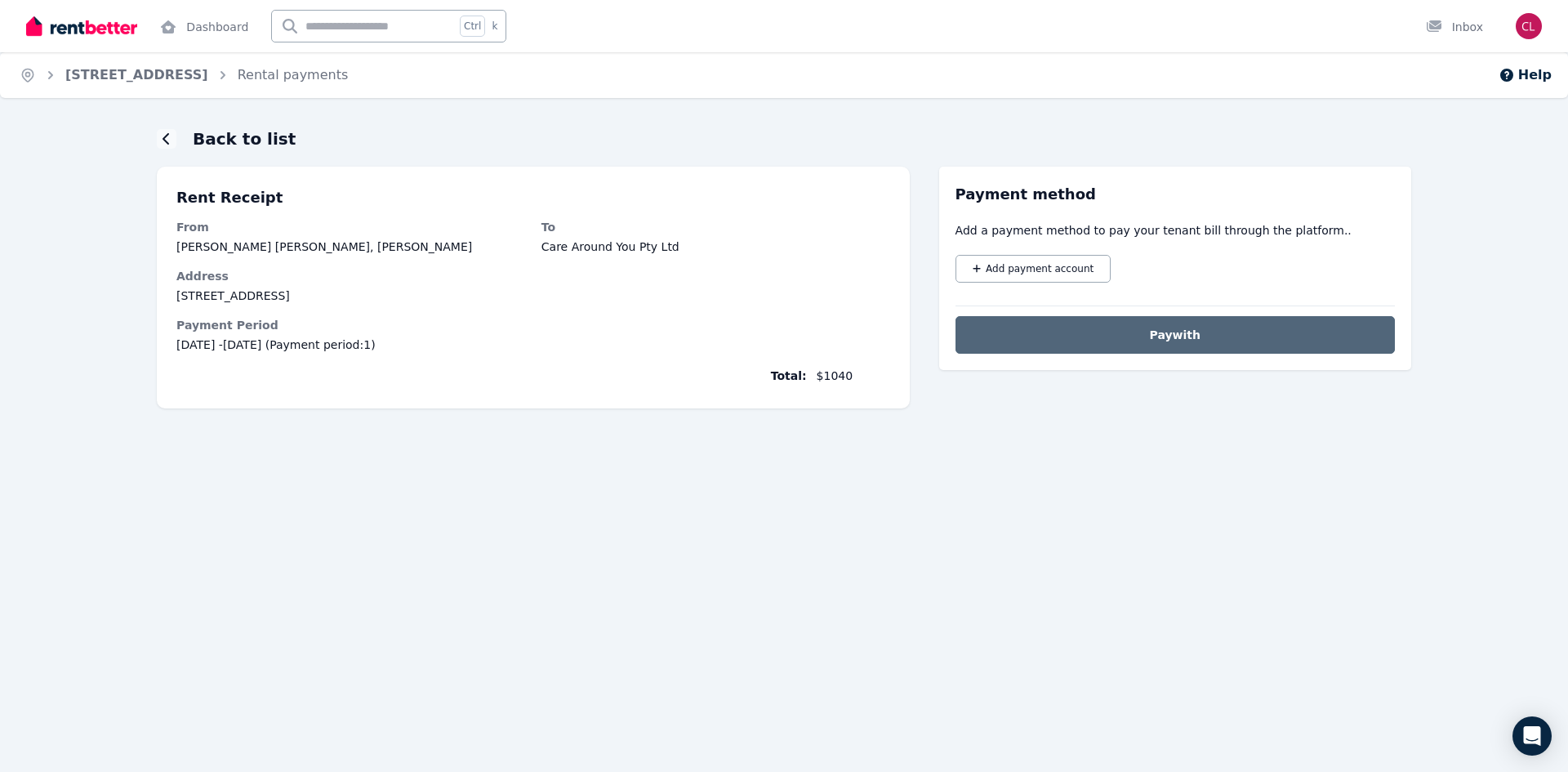
click at [1167, 337] on span "Pay with" at bounding box center [1176, 335] width 51 height 17
click at [1021, 266] on span "Add payment account" at bounding box center [1039, 268] width 108 height 13
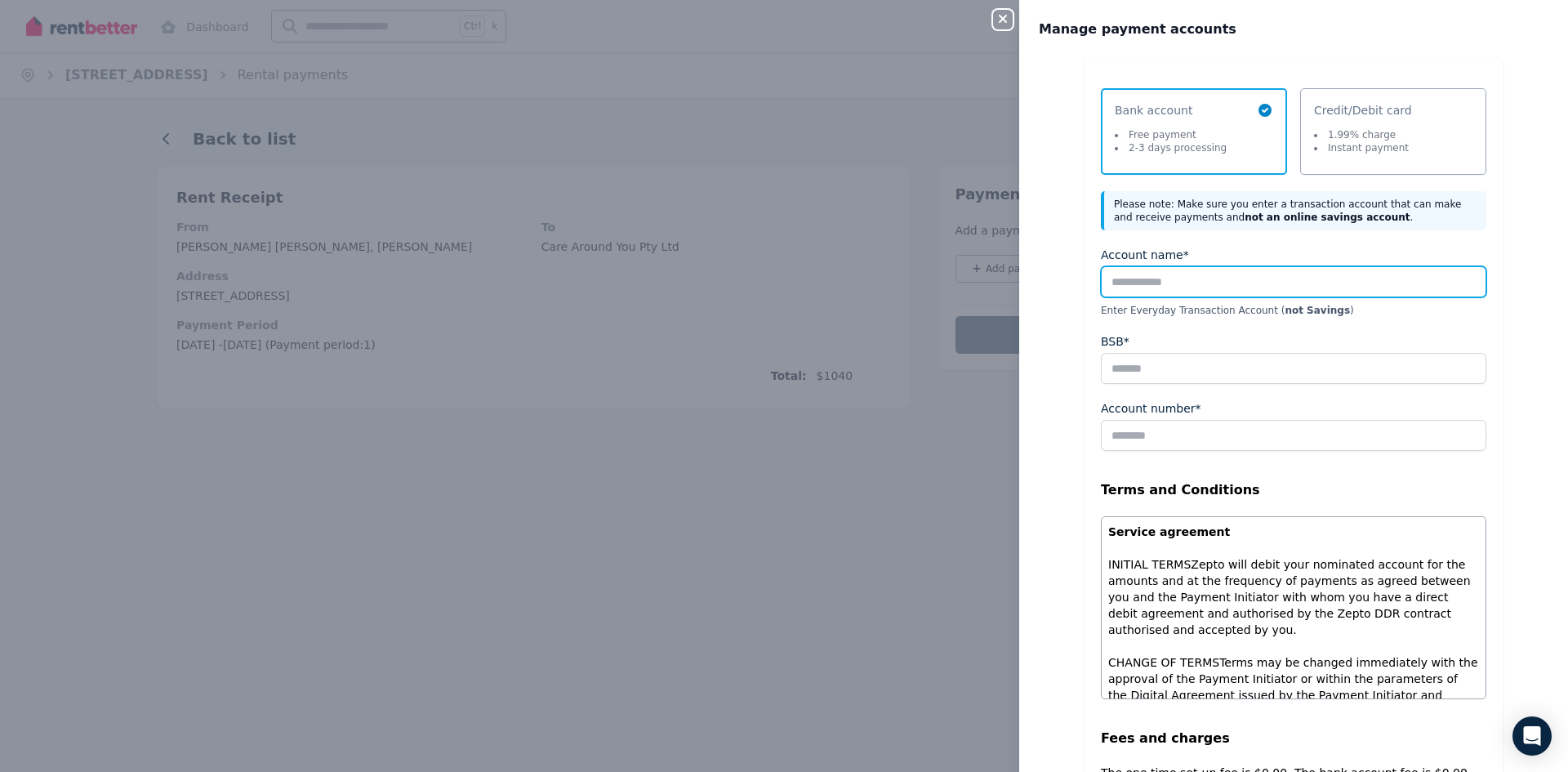
click at [1183, 288] on input "Account name*" at bounding box center [1294, 281] width 385 height 31
click at [1163, 285] on input "Account name*" at bounding box center [1294, 281] width 385 height 31
type input "**********"
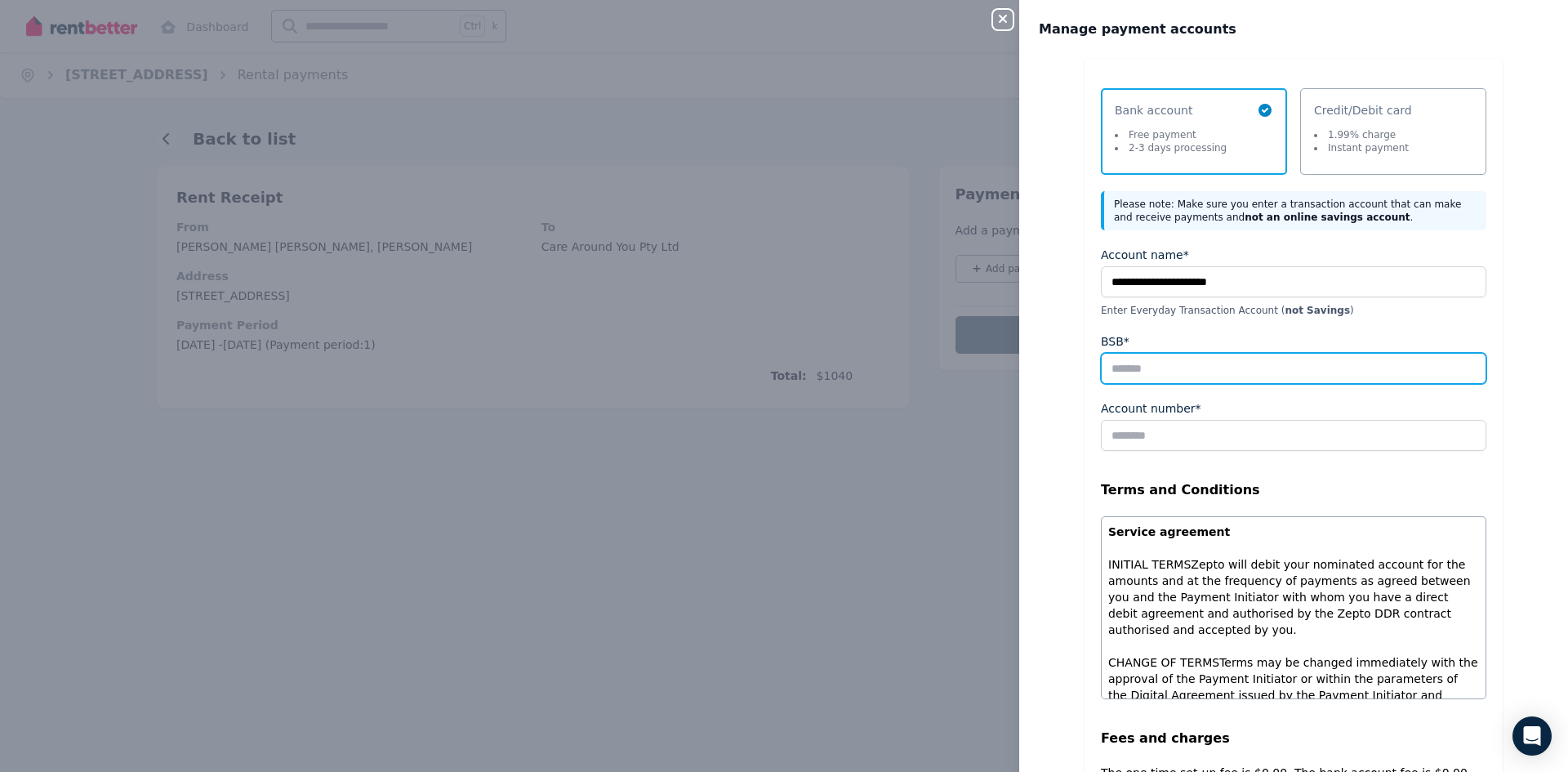
click at [1178, 374] on input "BSB*" at bounding box center [1294, 368] width 385 height 31
type input "******"
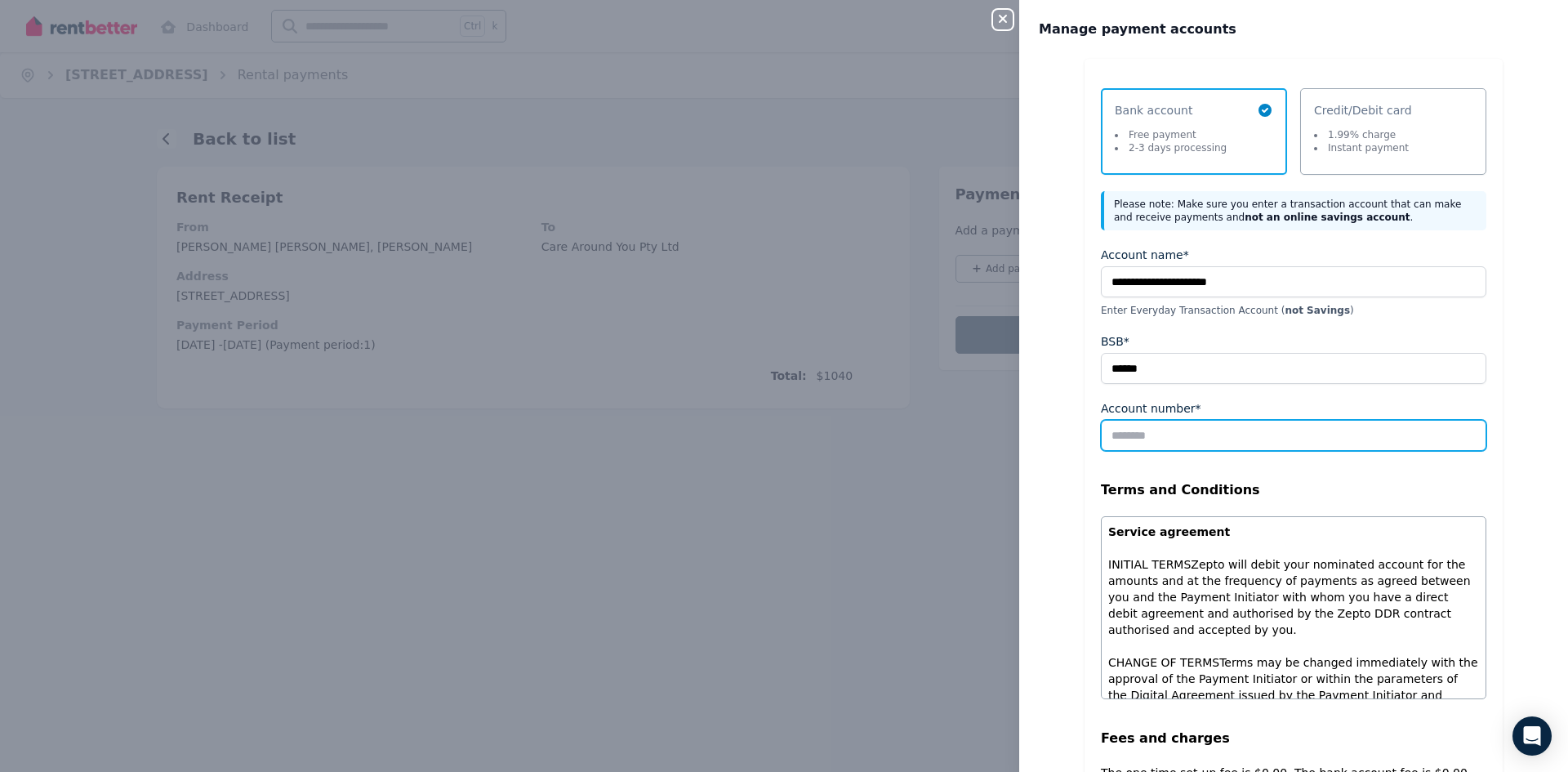
click at [1178, 436] on input "Account number*" at bounding box center [1294, 435] width 385 height 31
click at [1165, 432] on input "Account number*" at bounding box center [1294, 435] width 385 height 31
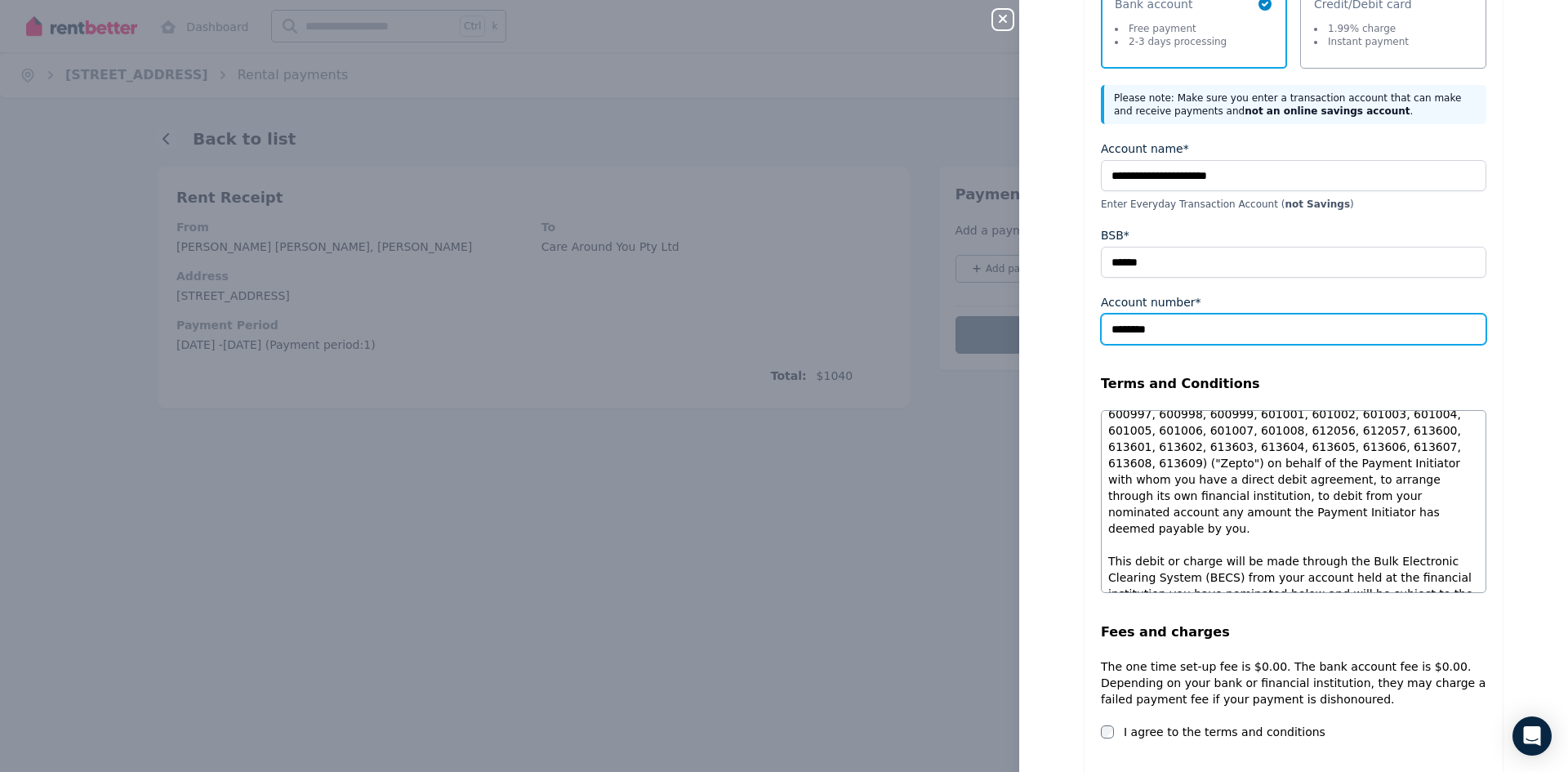
scroll to position [197, 0]
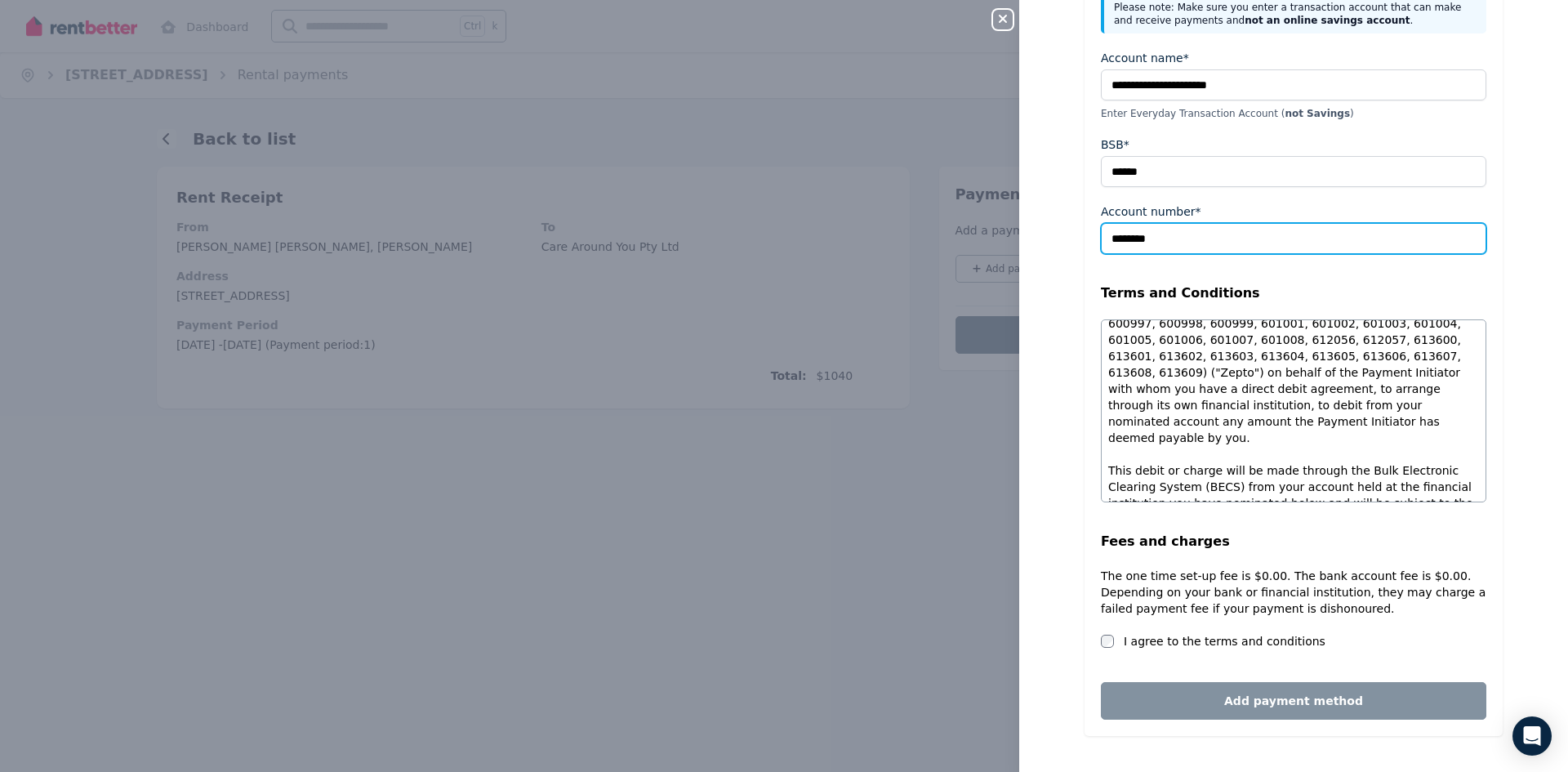
type input "********"
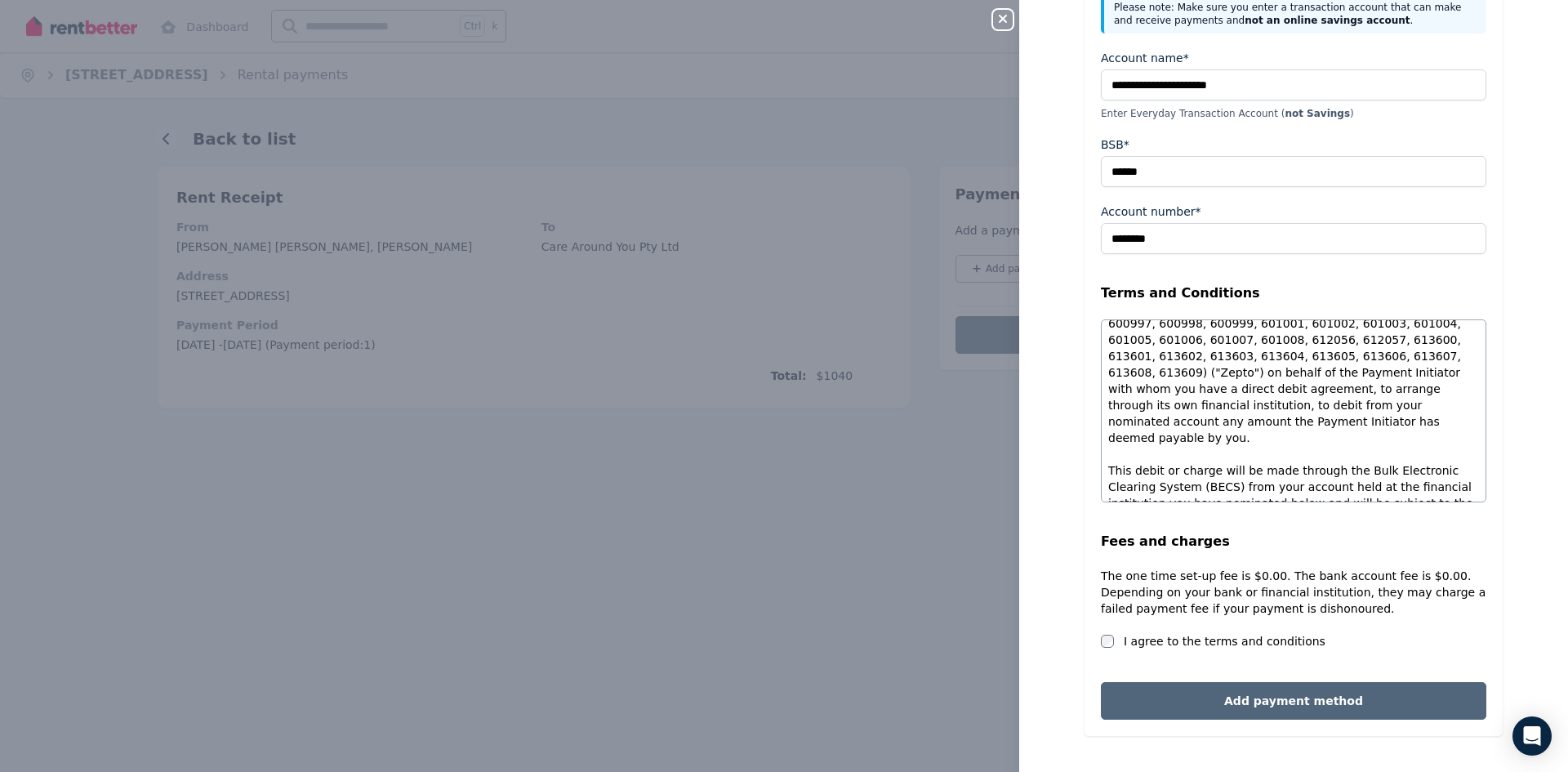
click at [1238, 705] on button "Add payment method" at bounding box center [1294, 700] width 385 height 38
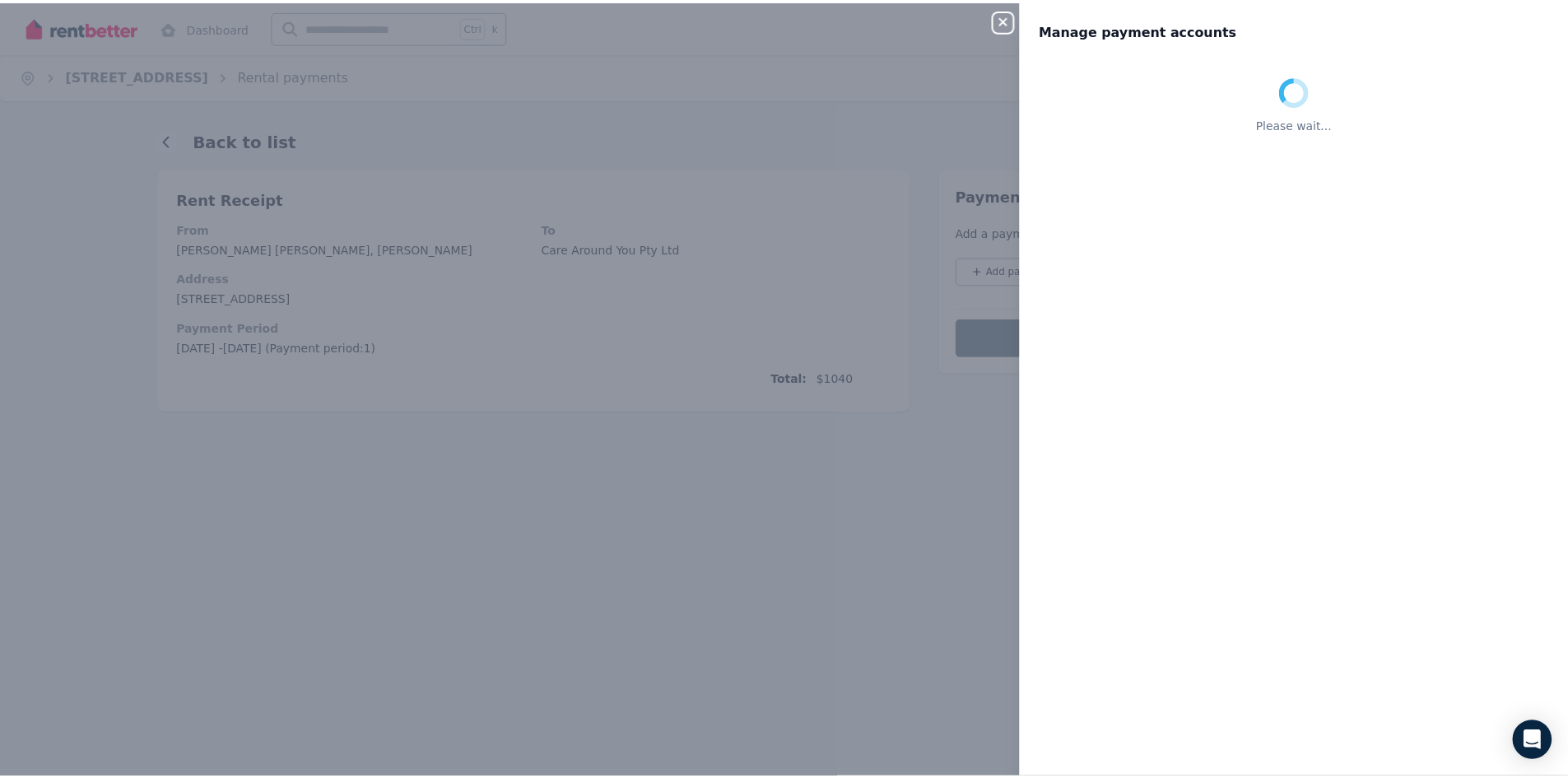
scroll to position [0, 0]
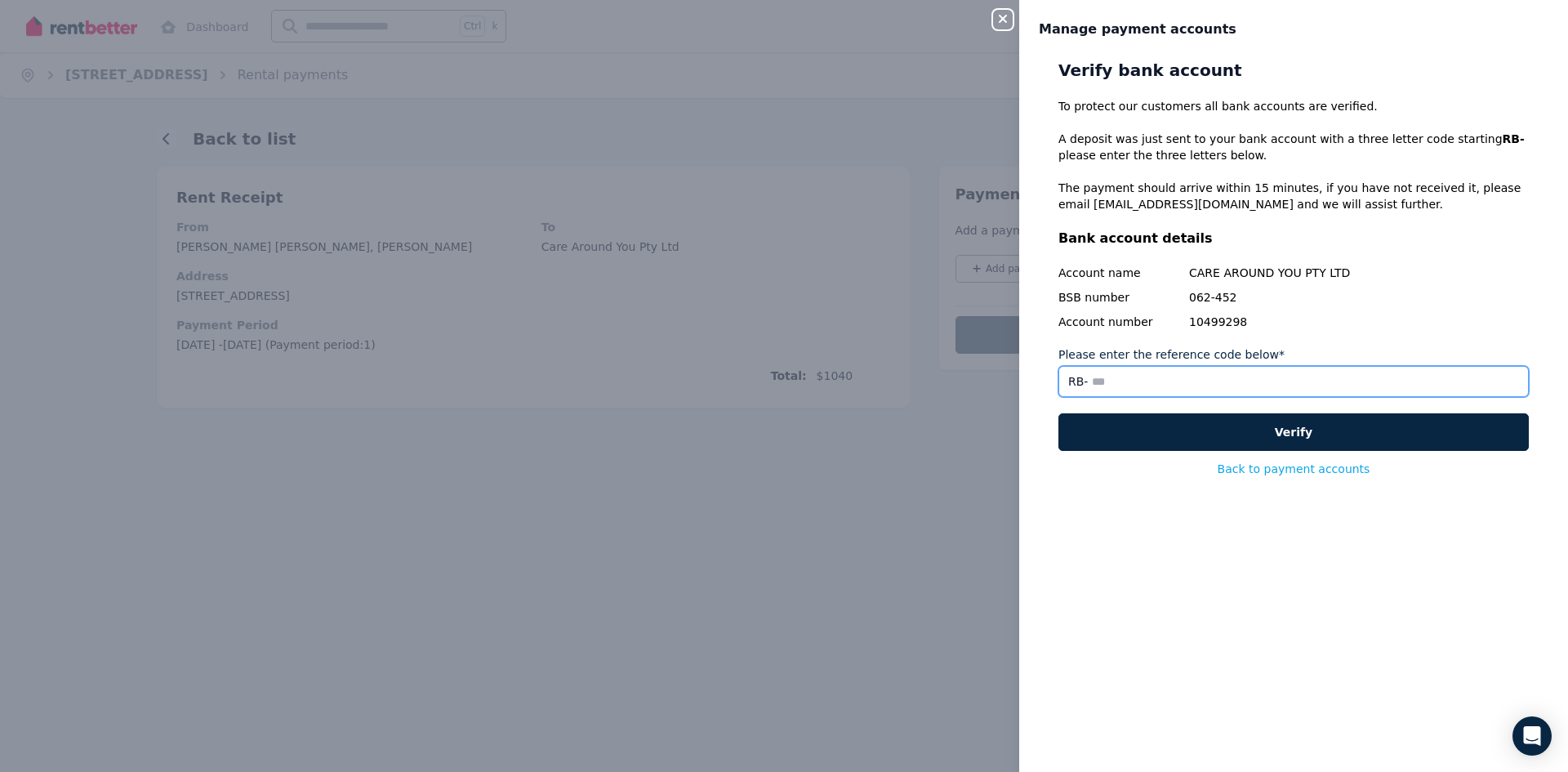
click at [1110, 381] on input "Please enter the reference code below*" at bounding box center [1293, 381] width 470 height 31
drag, startPoint x: 1151, startPoint y: 388, endPoint x: 1036, endPoint y: 380, distance: 115.3
click at [1036, 380] on div "Verify bank account To protect our customers all bank accounts are verified. A …" at bounding box center [1293, 405] width 548 height 693
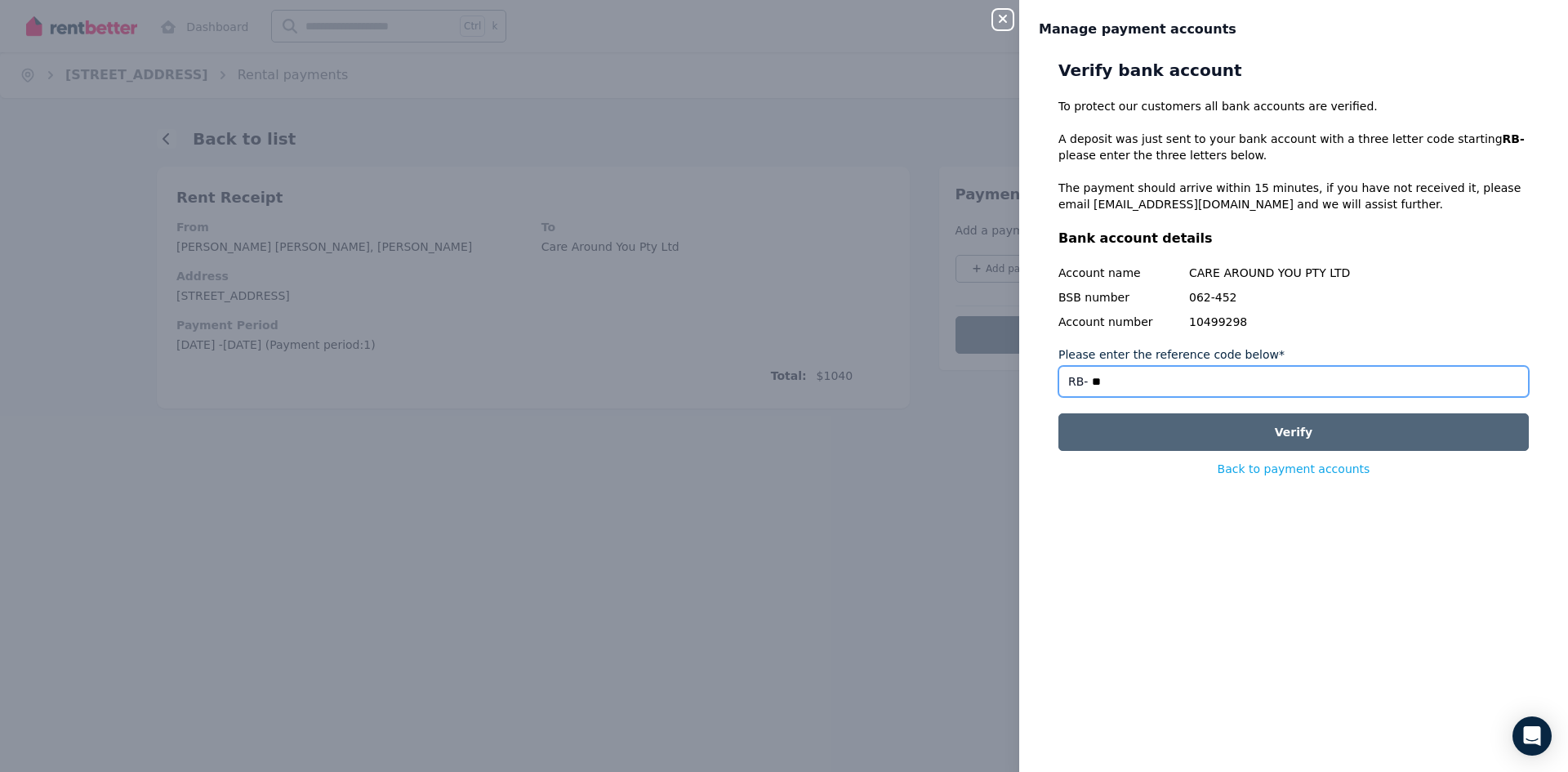
type input "*"
type input "***"
click at [1232, 436] on button "Verify" at bounding box center [1293, 432] width 470 height 38
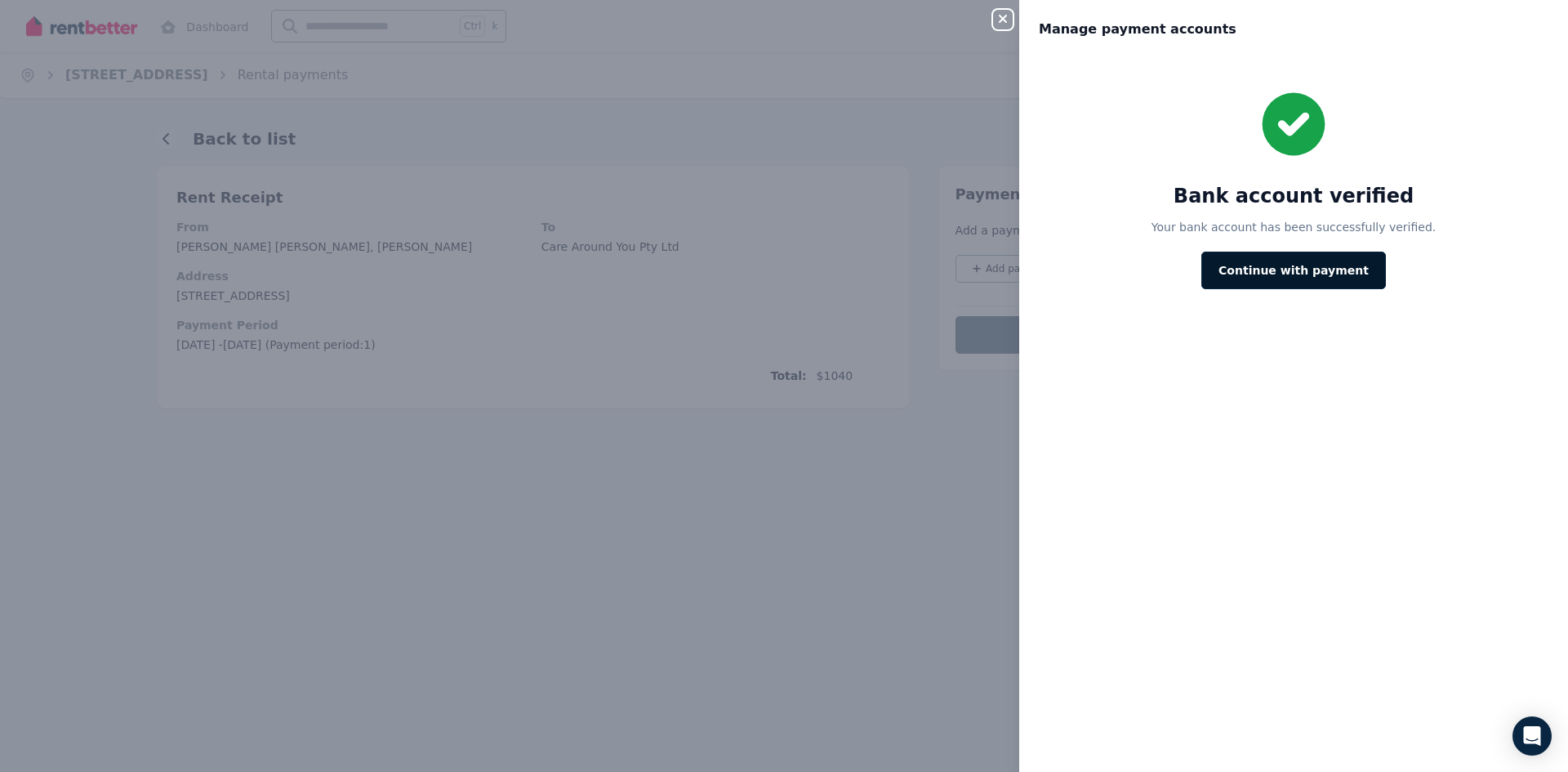
click at [1240, 266] on button "Continue with payment" at bounding box center [1293, 270] width 185 height 38
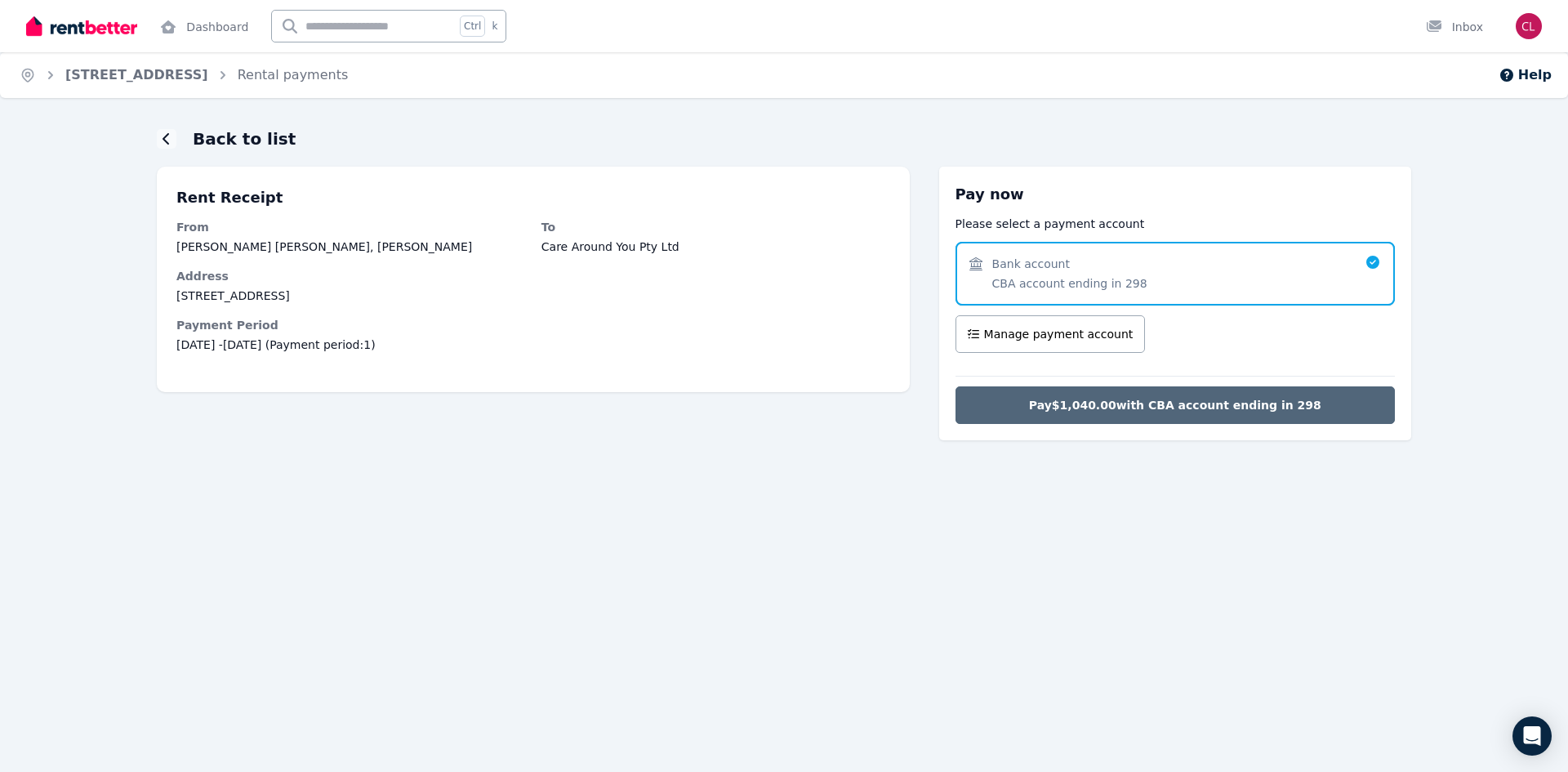
click at [1100, 409] on span "Pay $1,040.00 with CBA account ending in 298" at bounding box center [1176, 405] width 293 height 17
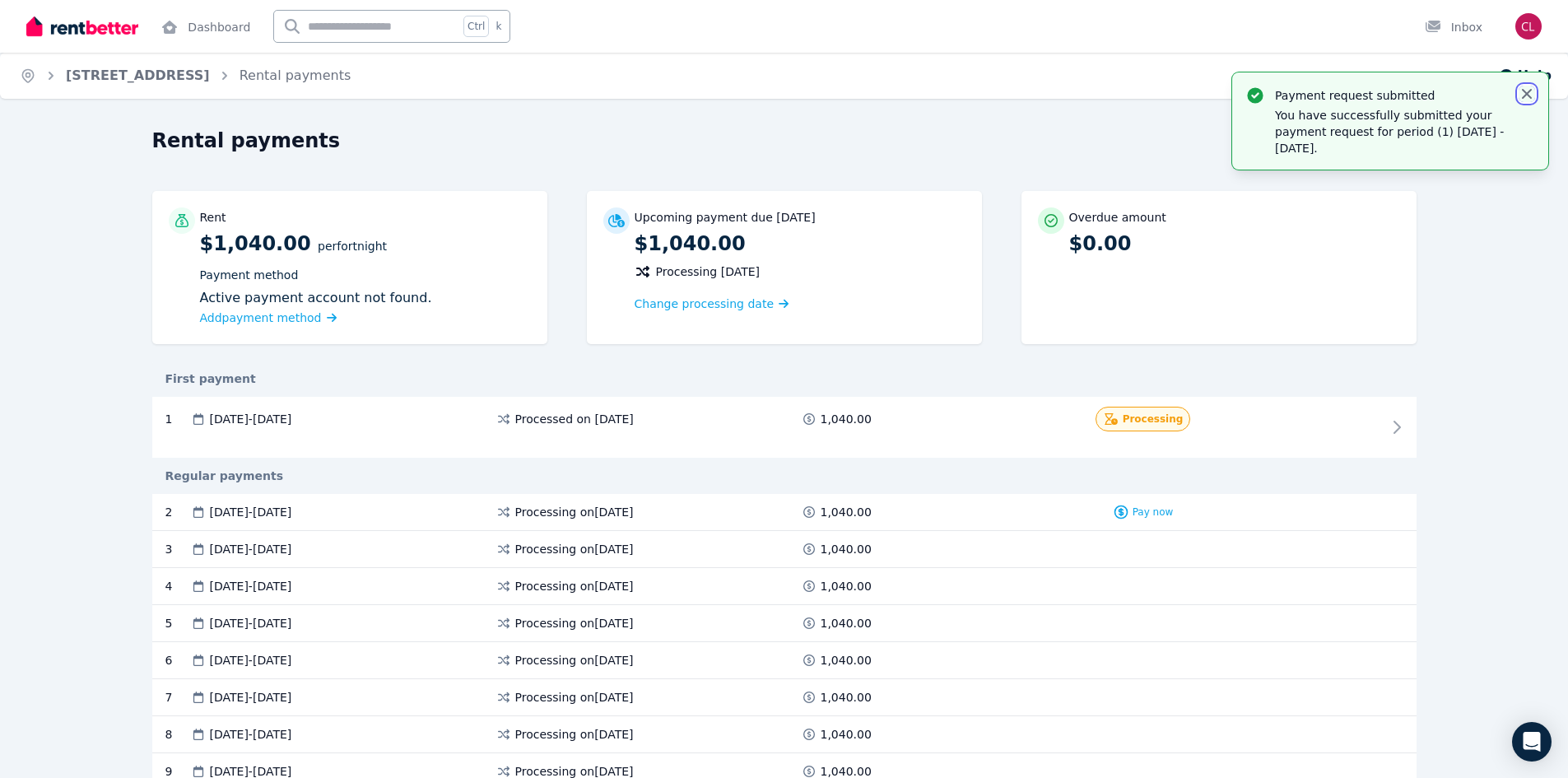
click at [1525, 91] on icon "button" at bounding box center [1527, 94] width 17 height 17
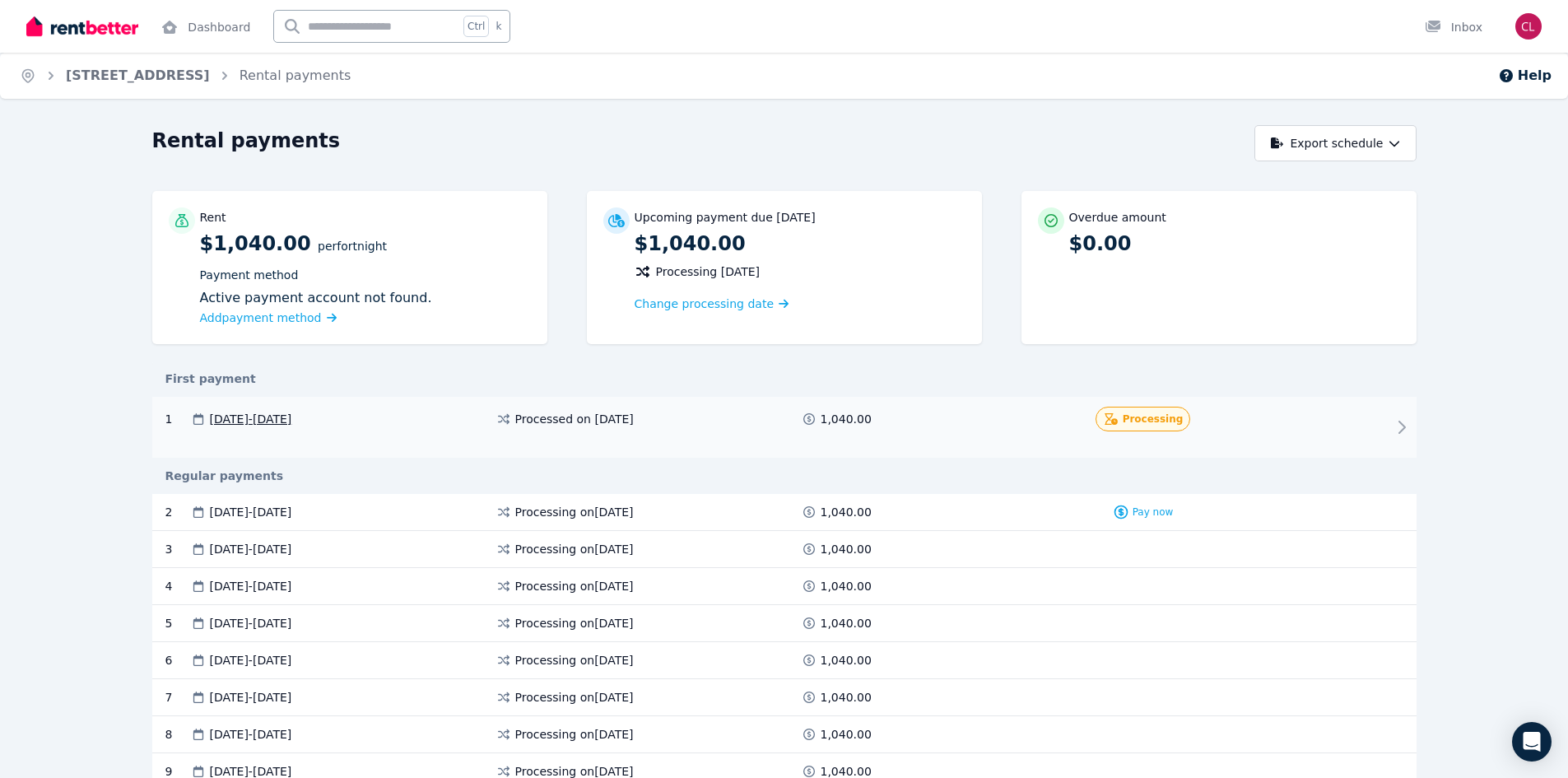
click at [1393, 427] on icon at bounding box center [1401, 427] width 19 height 19
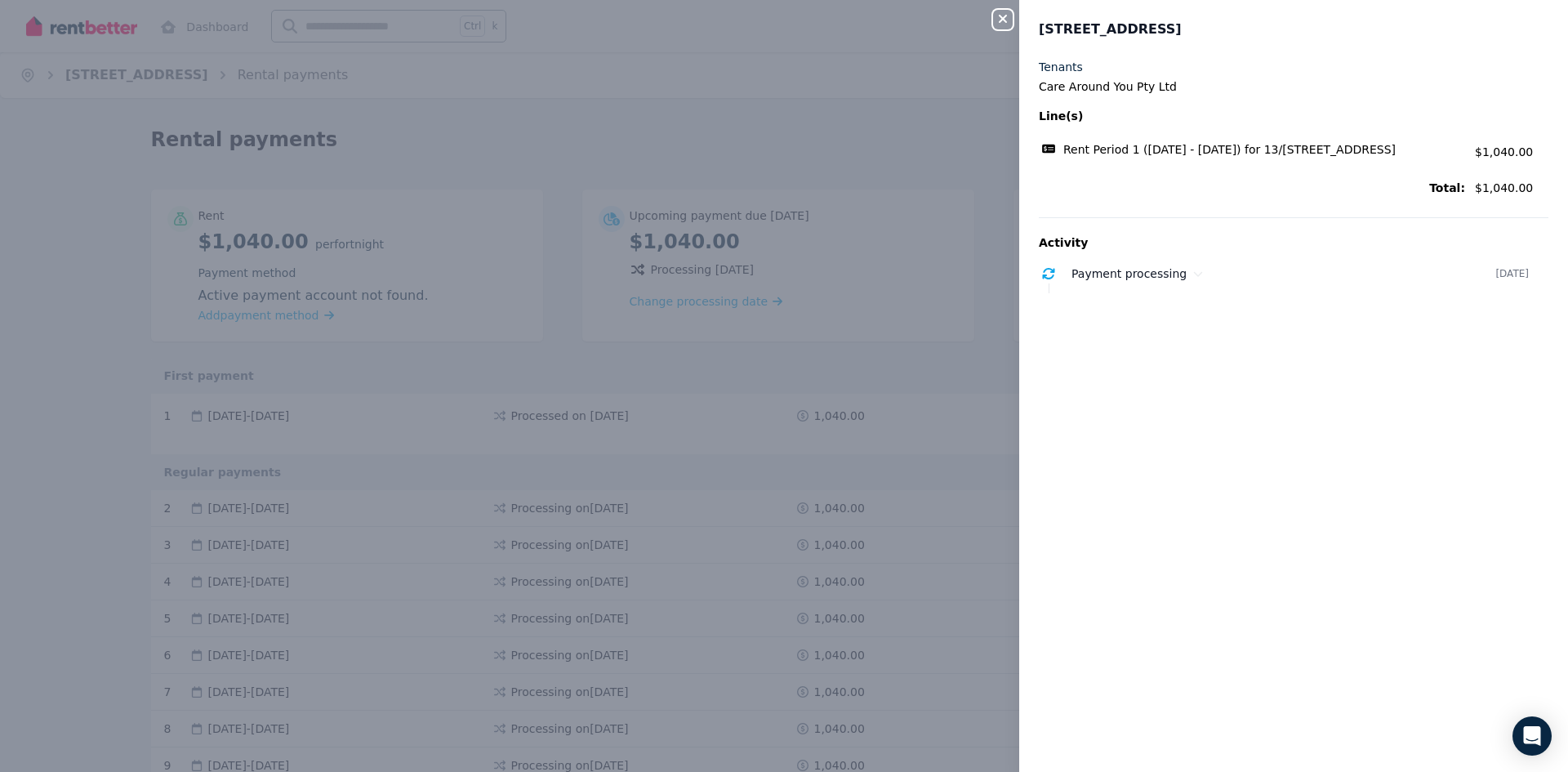
click at [753, 379] on div "Close panel 13/52-56 Manchester St, Merrylands Tenants Care Around You Pty Ltd …" at bounding box center [784, 386] width 1568 height 772
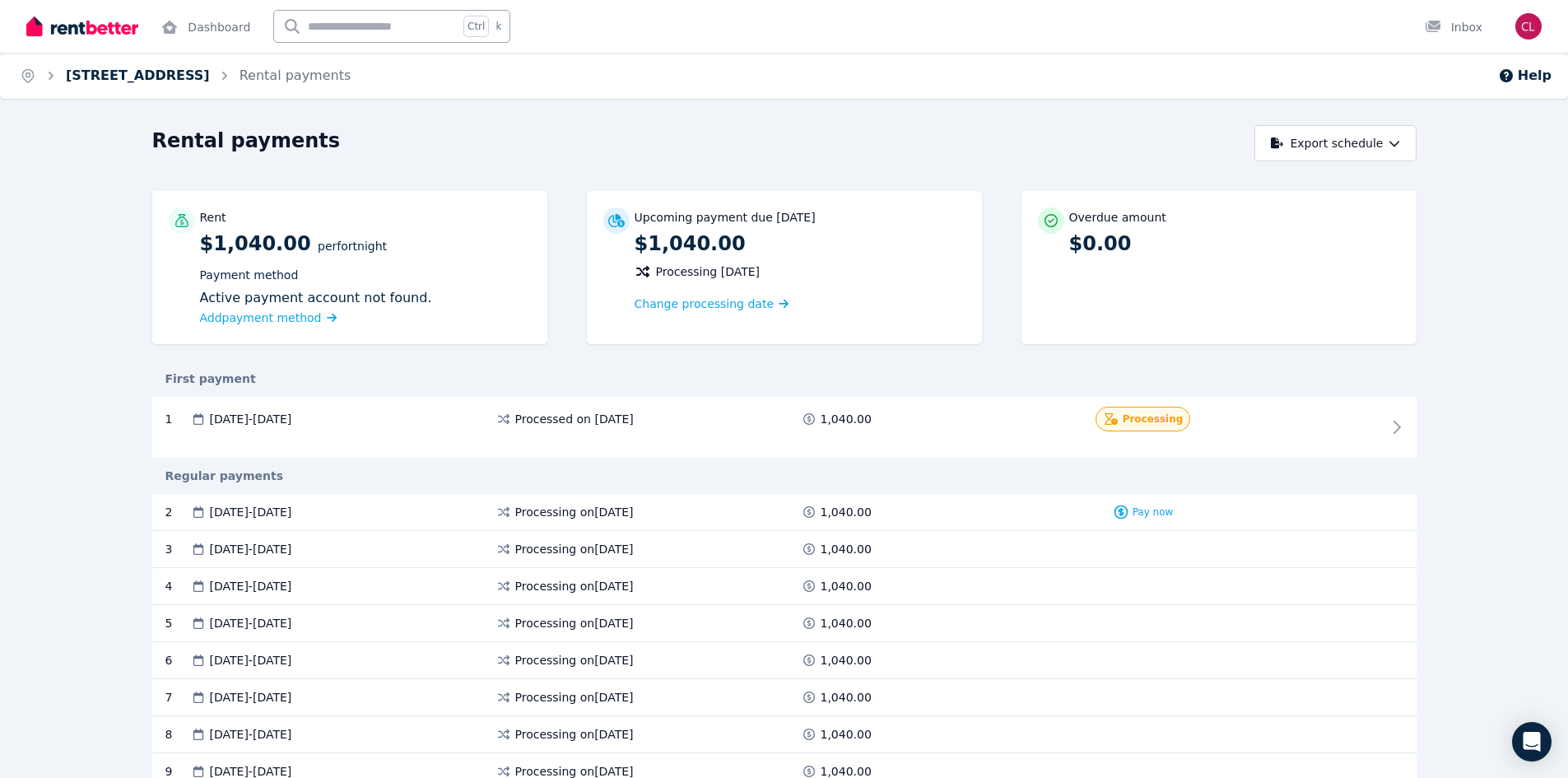
click at [170, 67] on link "[STREET_ADDRESS]" at bounding box center [138, 75] width 144 height 16
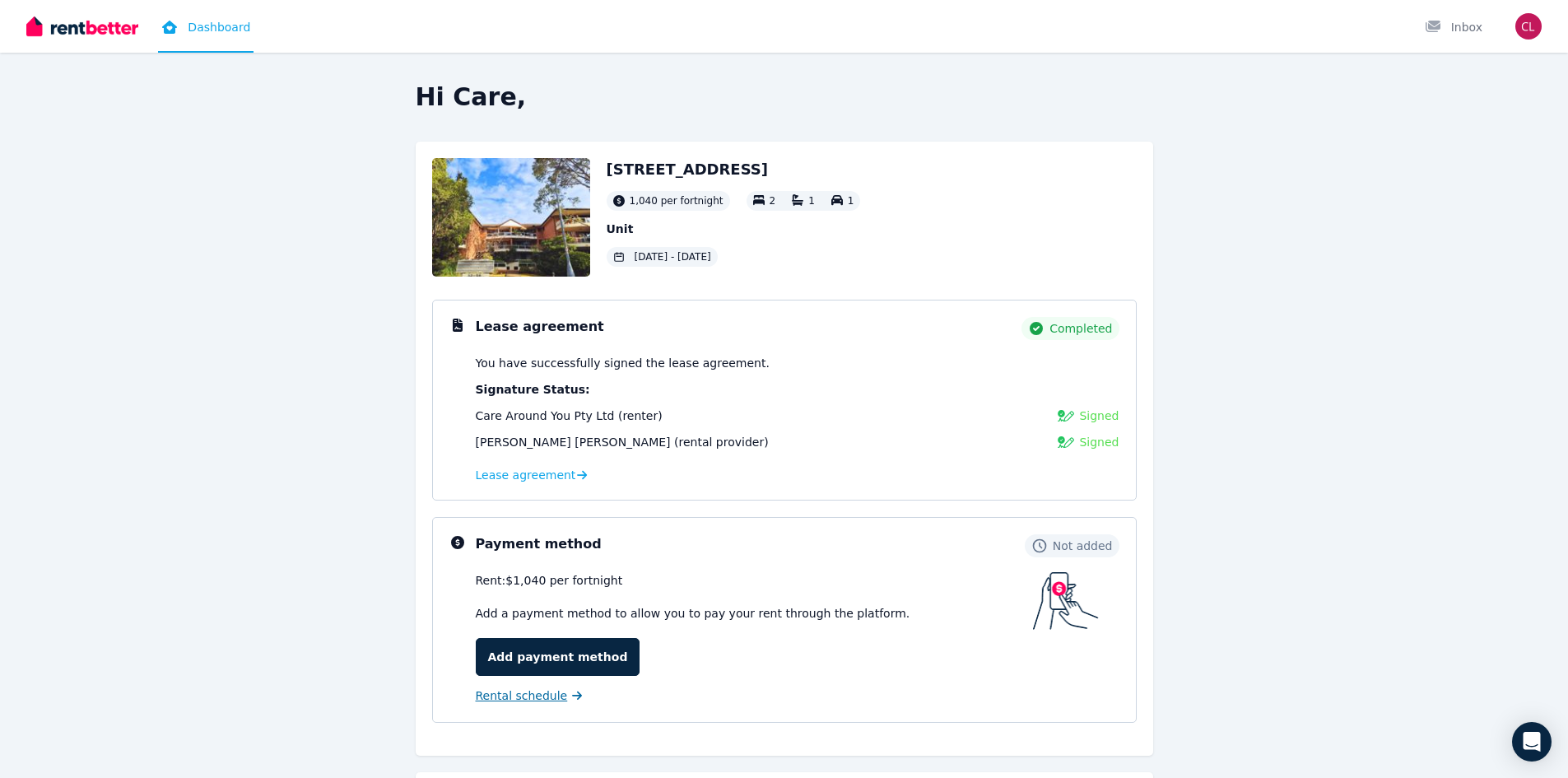
click at [539, 694] on span "Rental schedule" at bounding box center [522, 695] width 92 height 17
click at [522, 659] on link "Add payment method" at bounding box center [558, 656] width 164 height 38
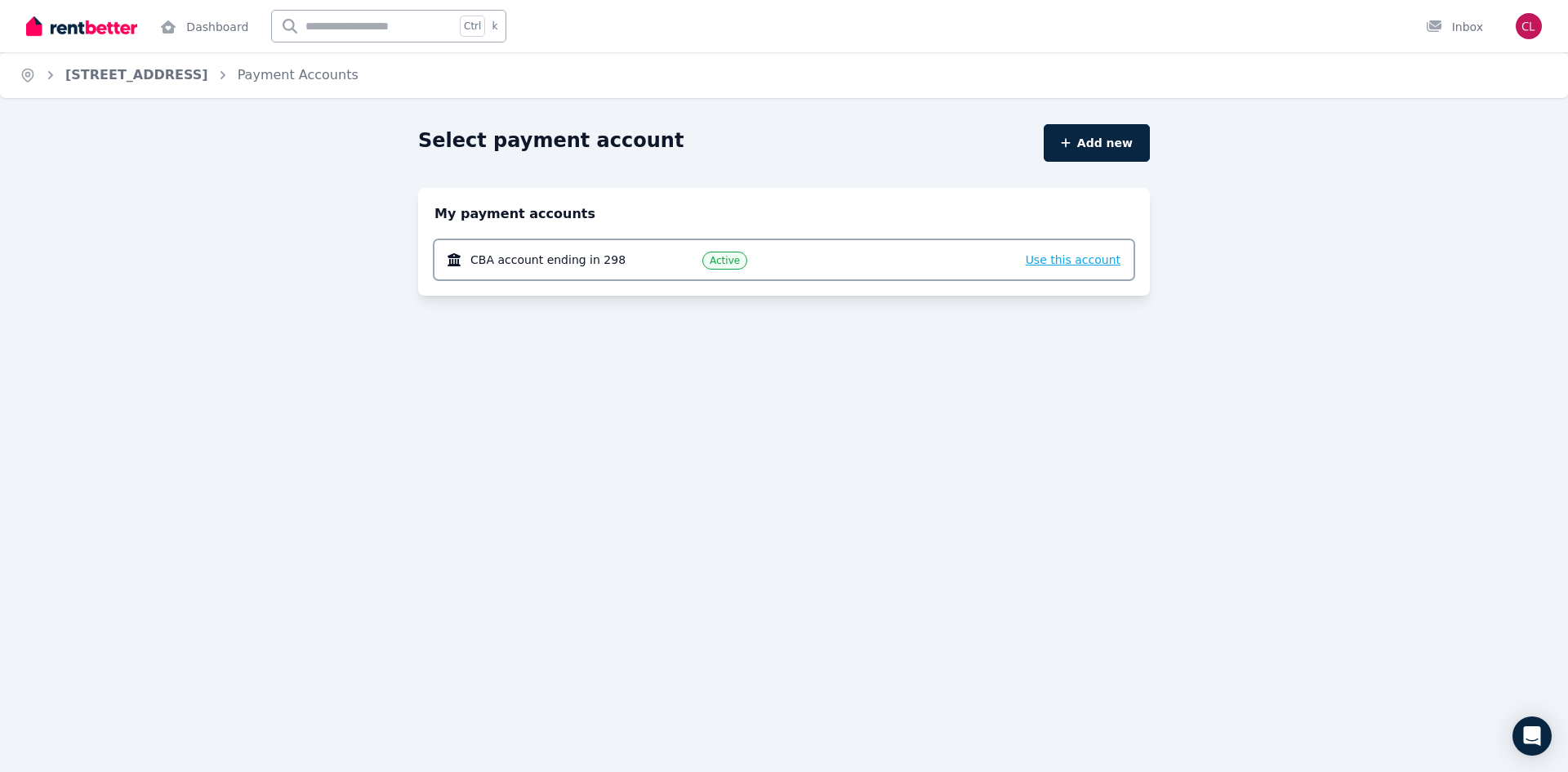
click at [1082, 259] on span "Use this account" at bounding box center [1073, 259] width 95 height 13
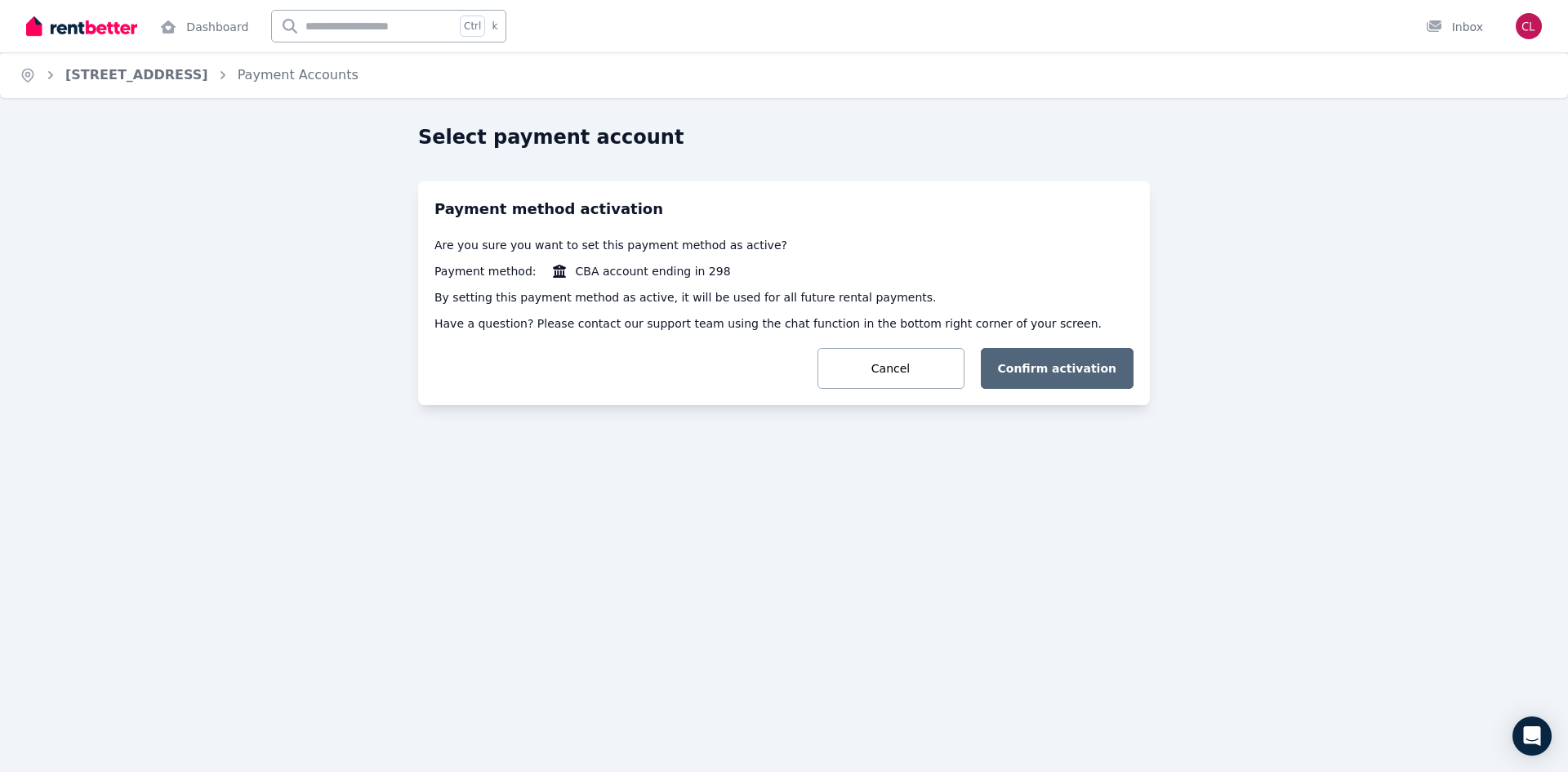
click at [1023, 376] on button "Confirm activation" at bounding box center [1057, 368] width 153 height 41
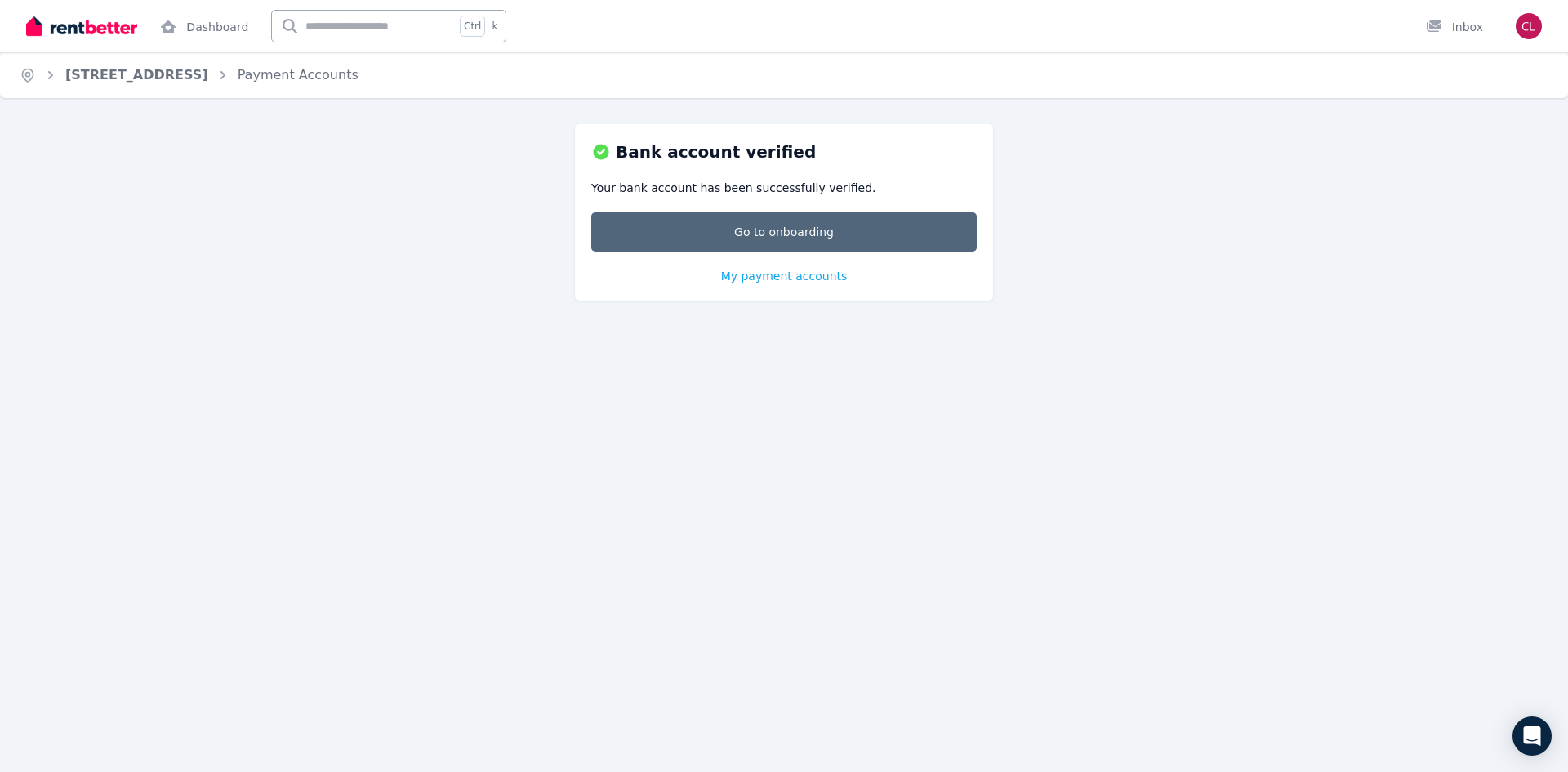
click at [749, 228] on link "Go to onboarding" at bounding box center [784, 231] width 385 height 39
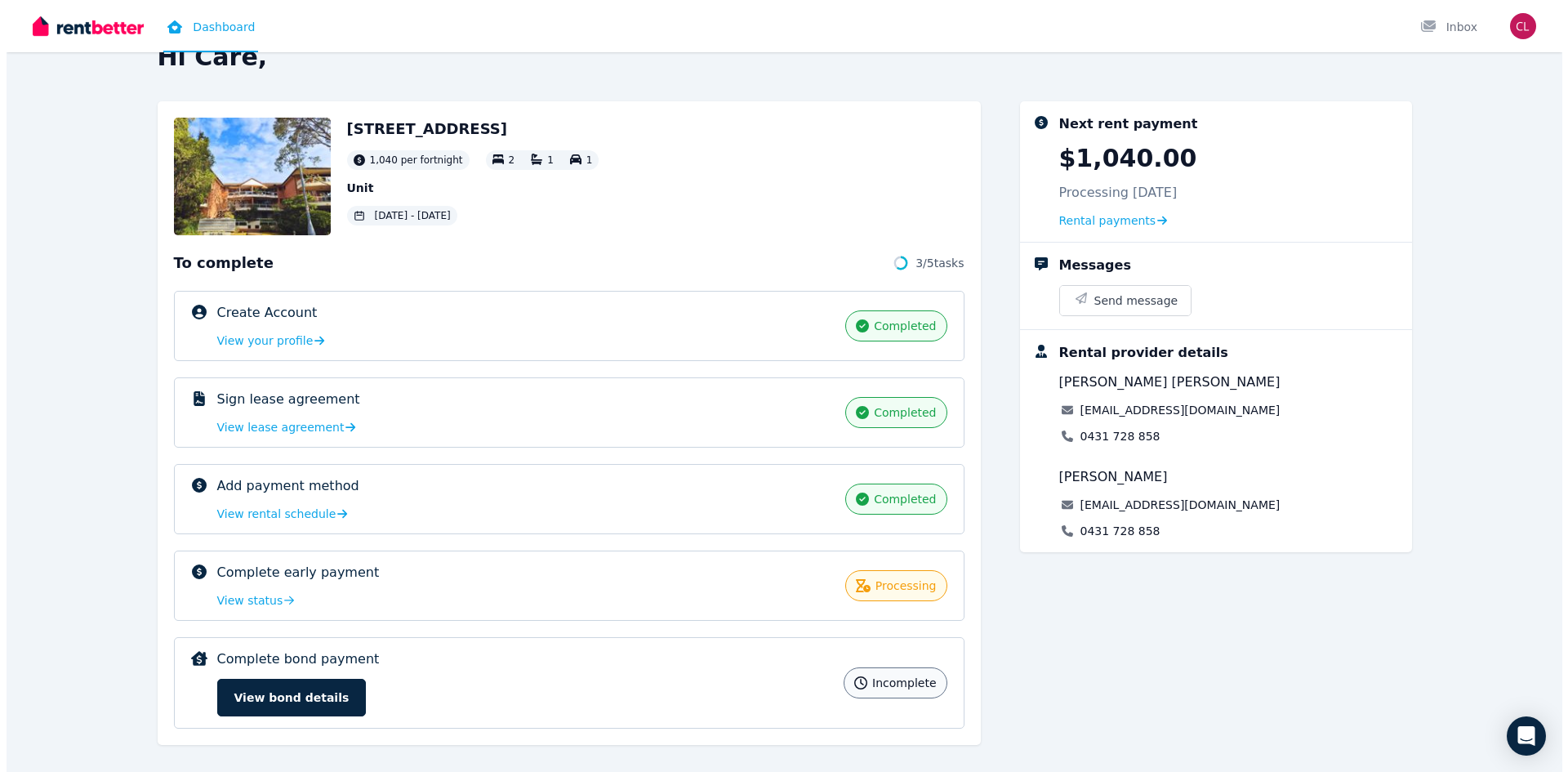
scroll to position [58, 0]
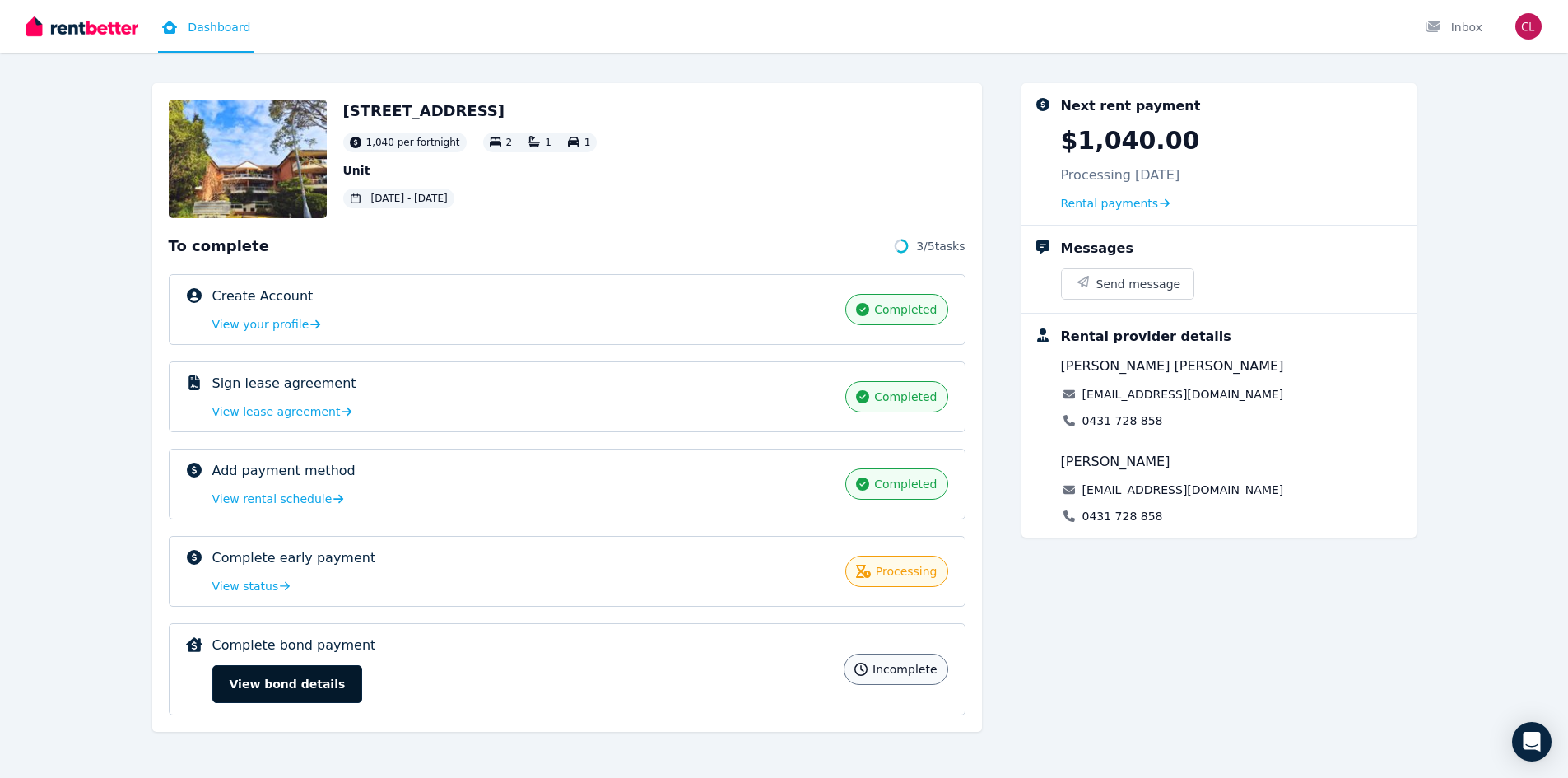
click at [298, 694] on button "View bond details" at bounding box center [288, 684] width 151 height 38
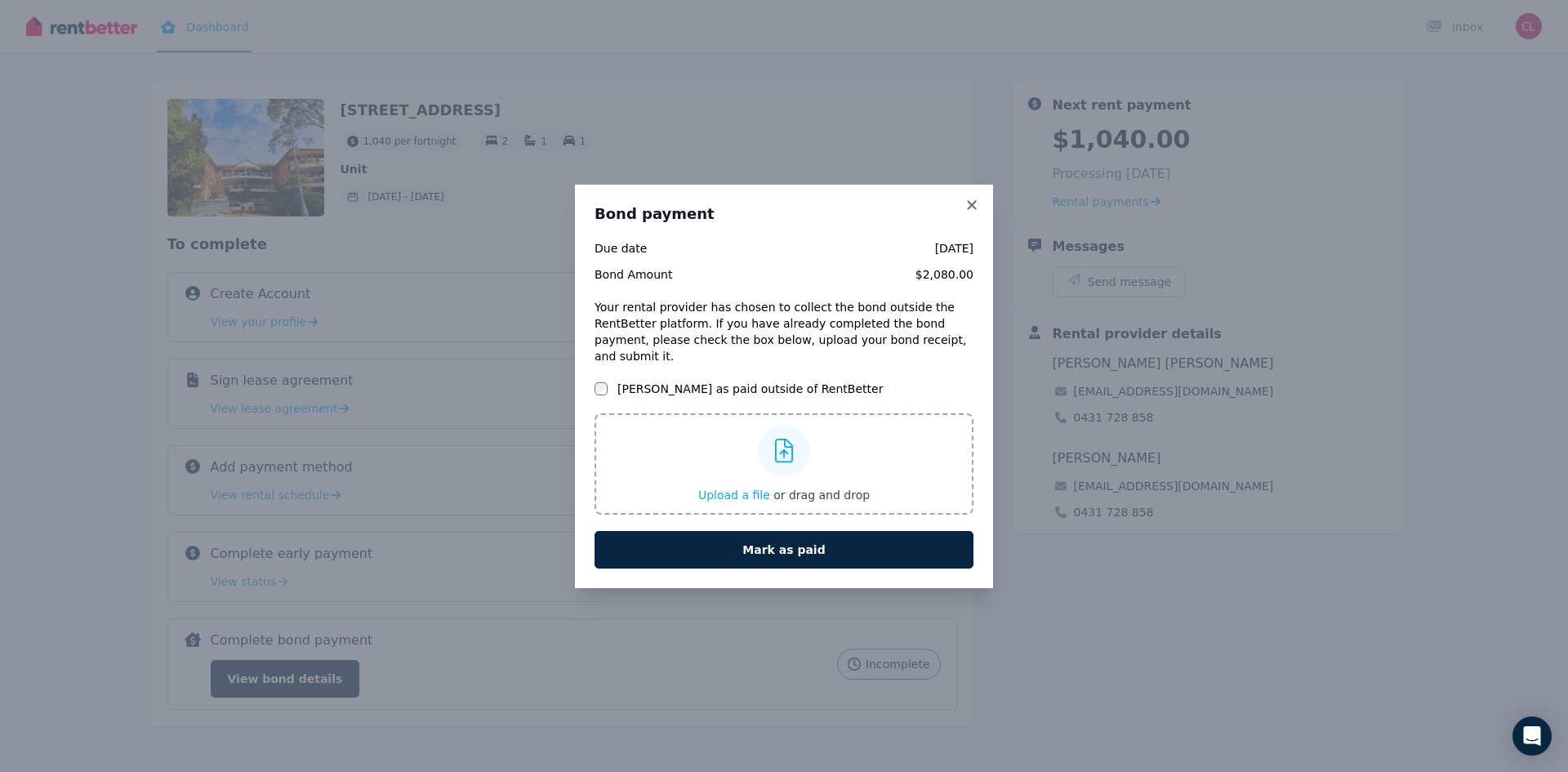
click at [608, 380] on div "Mark as paid outside of RentBetter" at bounding box center [784, 388] width 379 height 17
click at [592, 374] on div "Bond payment Due date 15 Aug 2025 Bond Amount $2,080.00 Your rental provider ha…" at bounding box center [783, 386] width 418 height 404
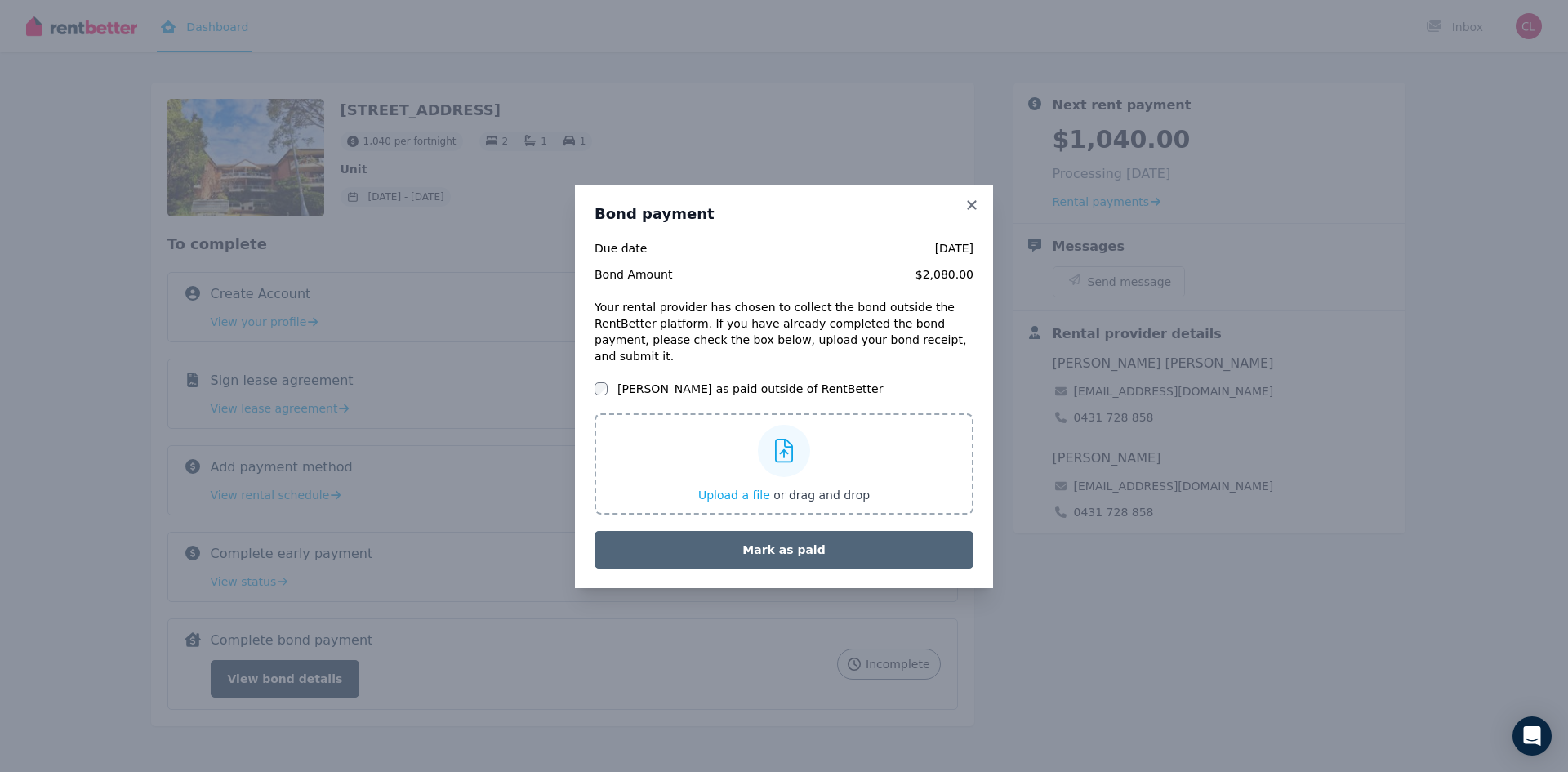
click at [786, 549] on button "Mark as paid" at bounding box center [784, 549] width 379 height 38
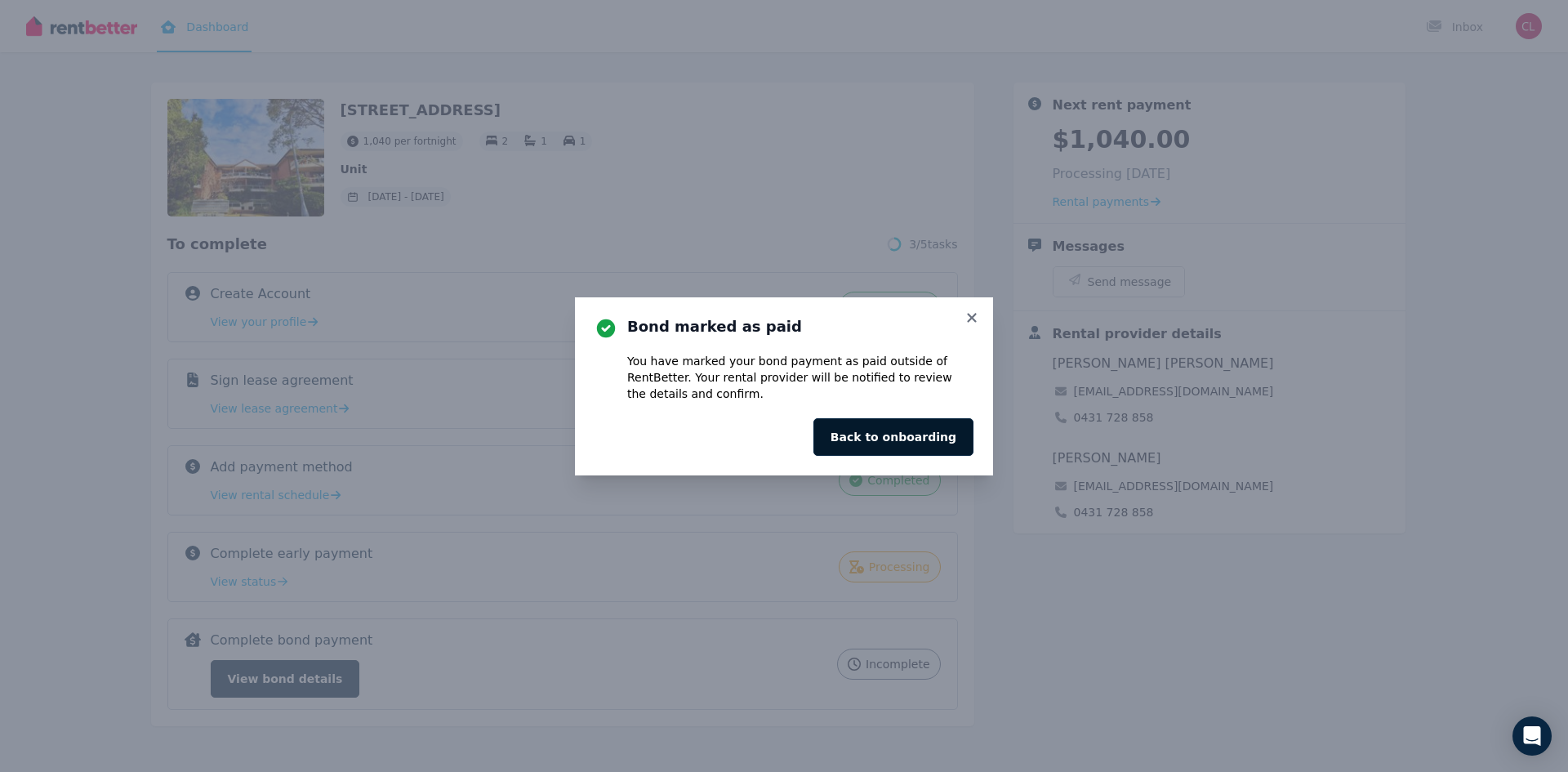
click at [882, 435] on button "Back to onboarding" at bounding box center [893, 436] width 160 height 38
